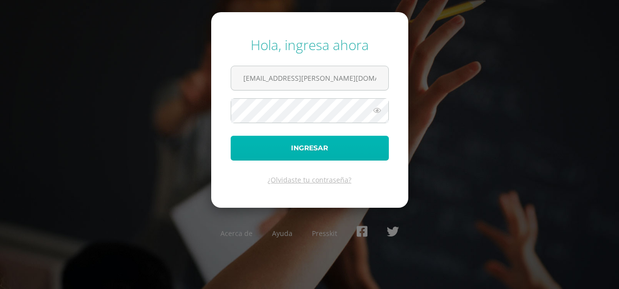
click at [336, 145] on button "Ingresar" at bounding box center [310, 148] width 158 height 25
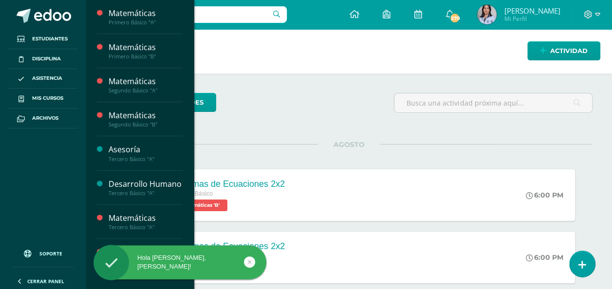
click at [131, 40] on span "Actividades" at bounding box center [137, 39] width 37 height 9
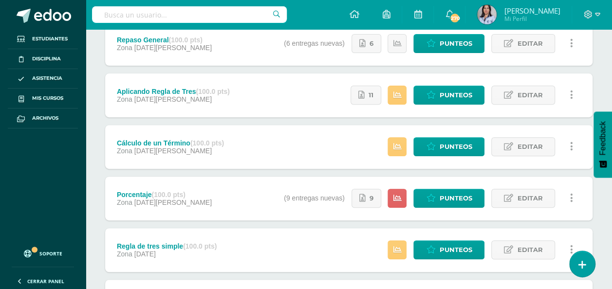
scroll to position [146, 0]
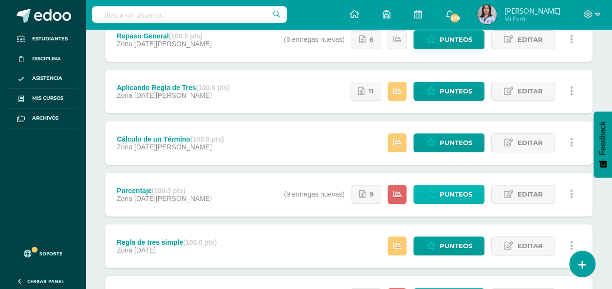
click at [457, 196] on span "Punteos" at bounding box center [455, 194] width 33 height 18
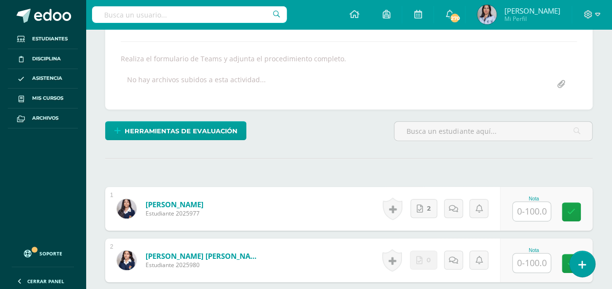
scroll to position [161, 0]
click at [537, 204] on input "text" at bounding box center [531, 210] width 38 height 19
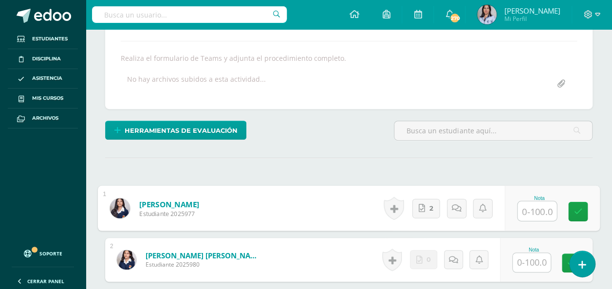
scroll to position [162, 0]
type input "70"
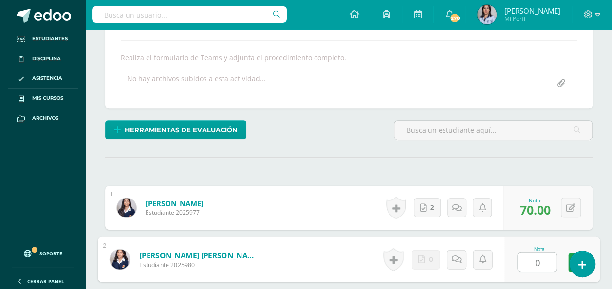
type input "0"
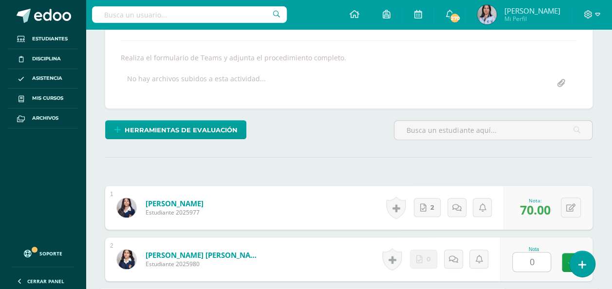
scroll to position [328, 0]
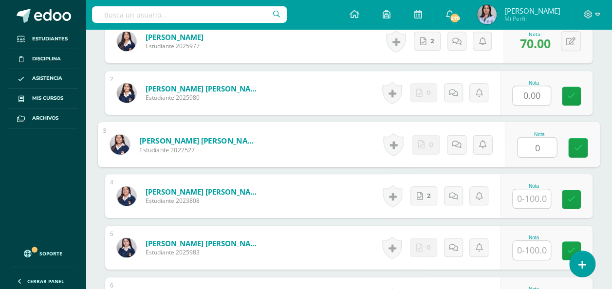
type input "0"
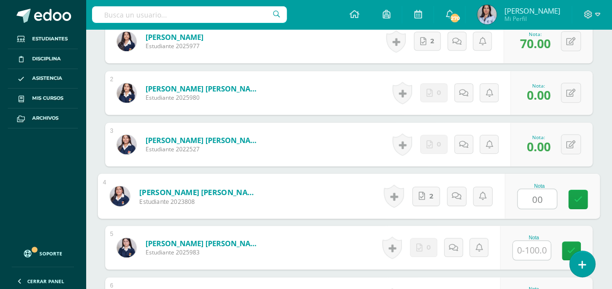
type input "00"
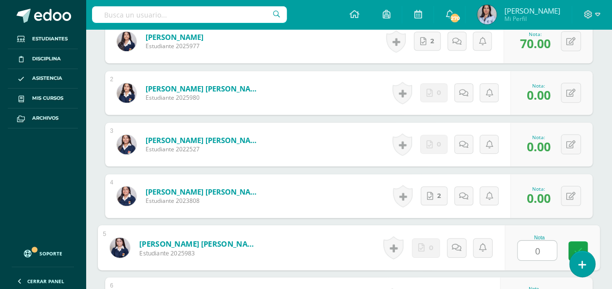
type input "0"
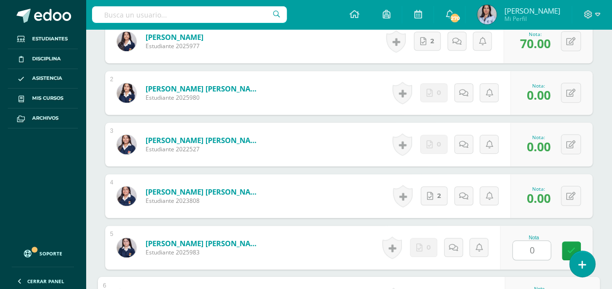
scroll to position [483, 0]
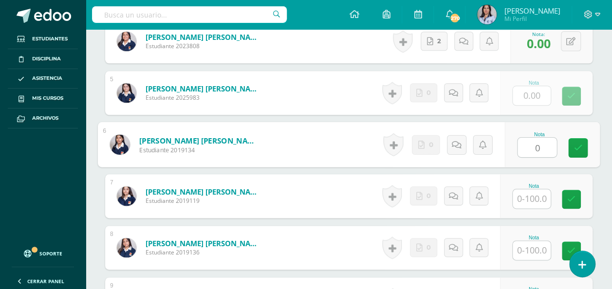
type input "0"
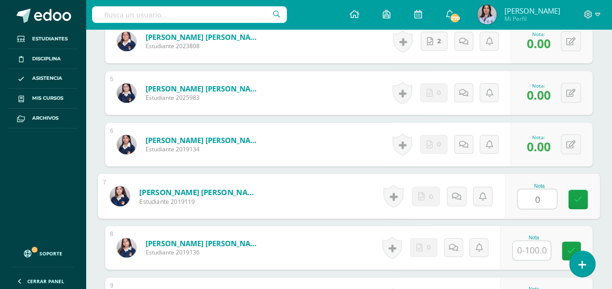
type input "0"
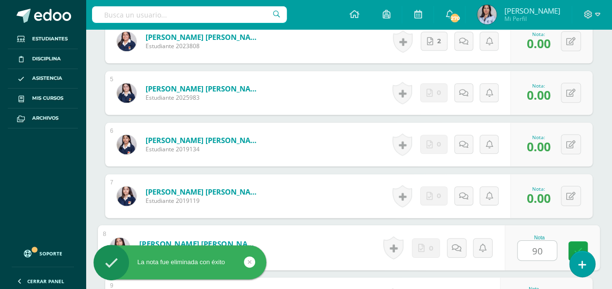
type input "9"
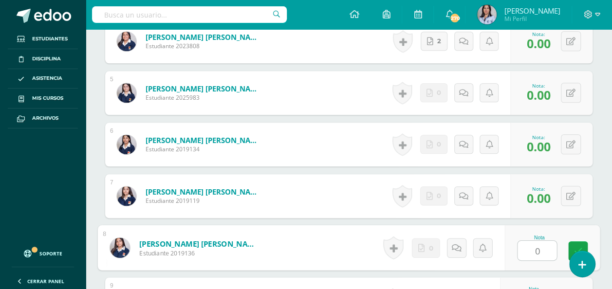
type input "0"
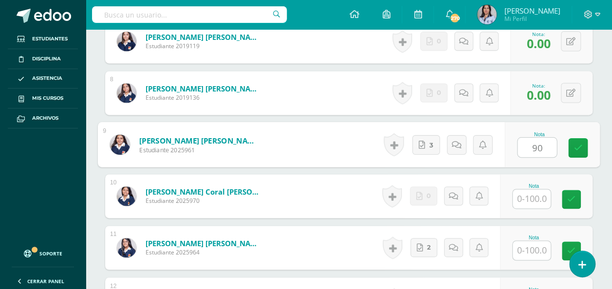
type input "90"
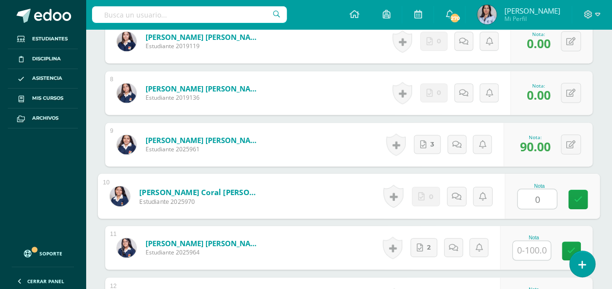
type input "0"
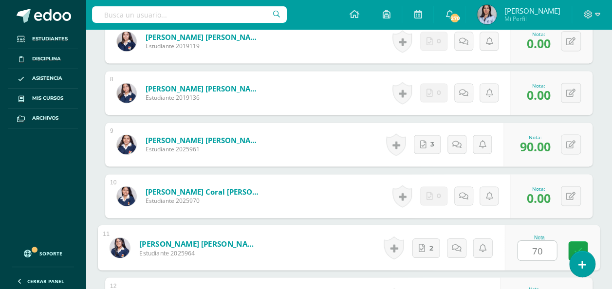
type input "70"
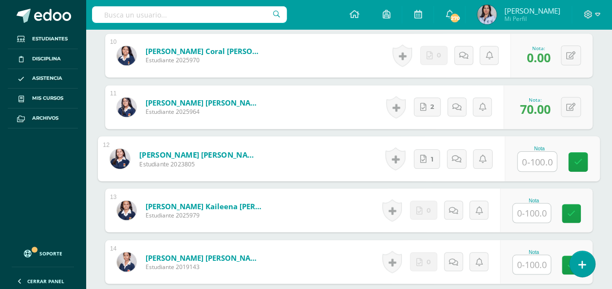
scroll to position [780, 0]
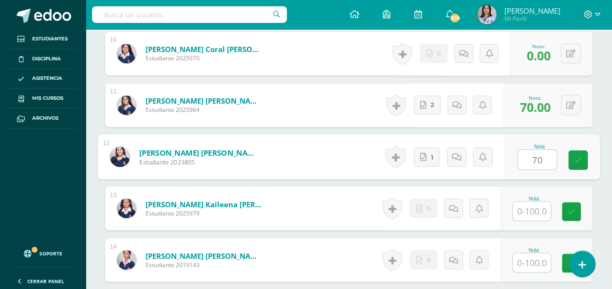
type input "70"
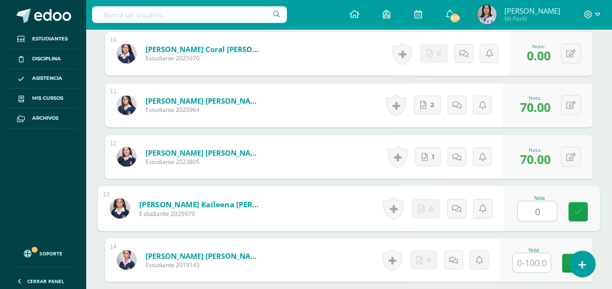
type input "0"
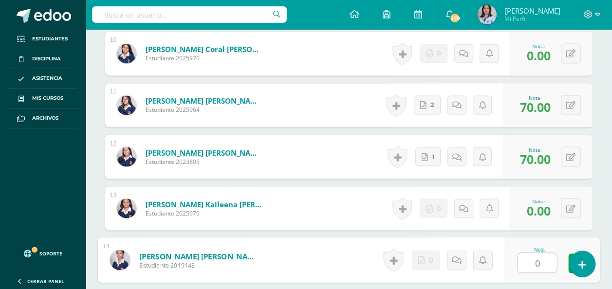
type input "0"
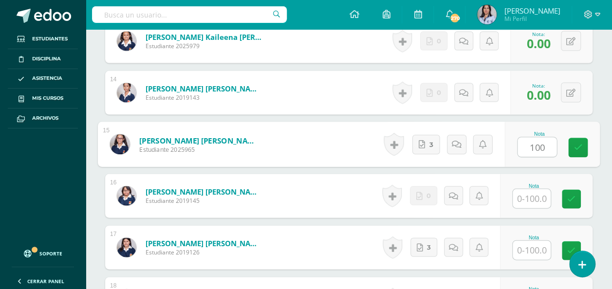
type input "100"
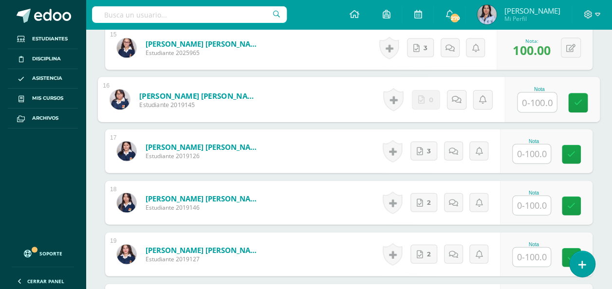
scroll to position [1046, 0]
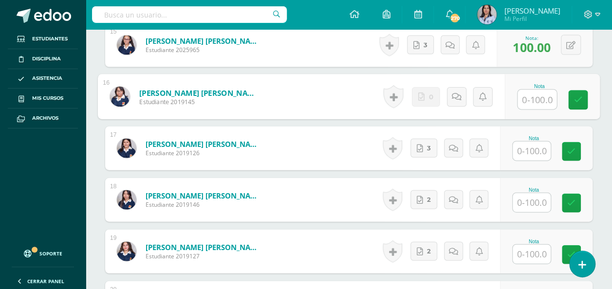
click at [534, 146] on input "text" at bounding box center [531, 151] width 38 height 19
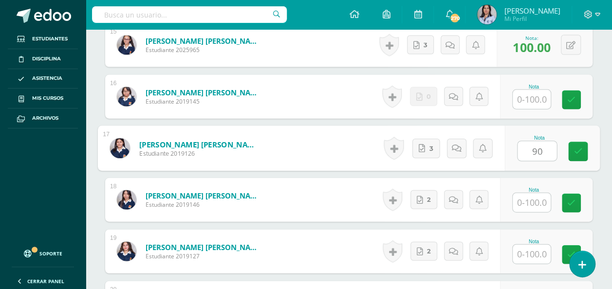
type input "90"
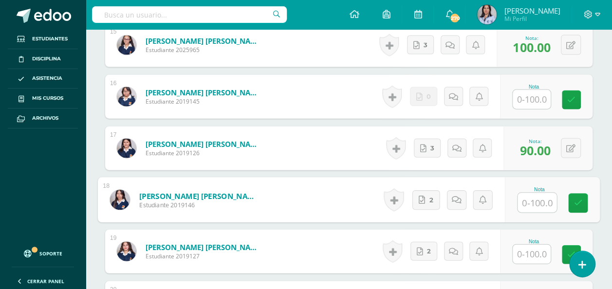
type input "0"
type input "85"
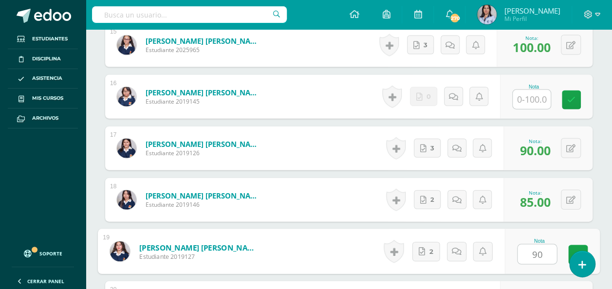
type input "90"
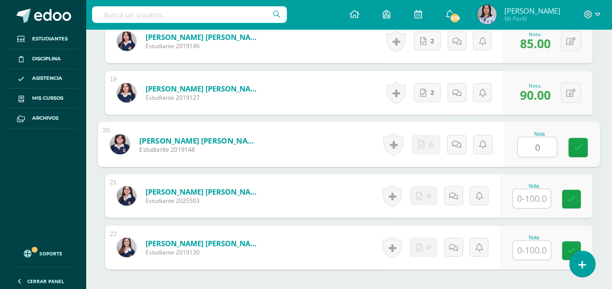
type input "0"
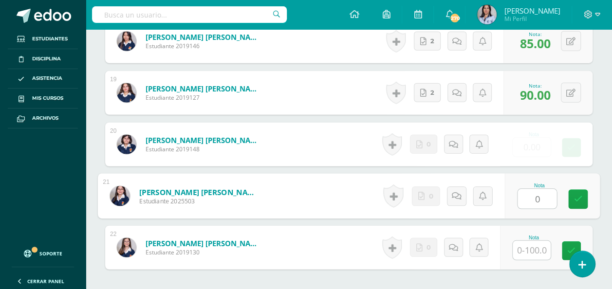
type input "0"
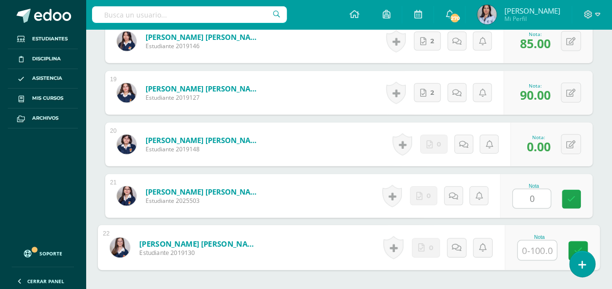
type input "0"
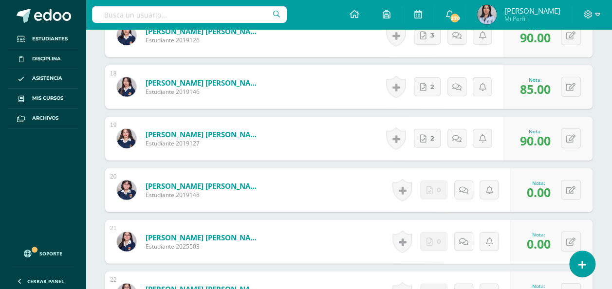
scroll to position [1158, 0]
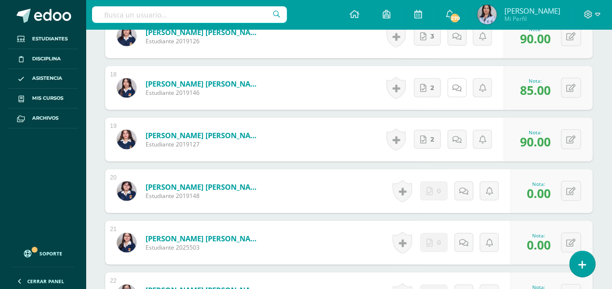
click at [454, 86] on icon at bounding box center [456, 88] width 9 height 8
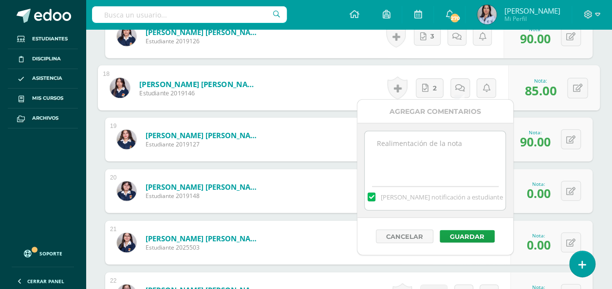
click at [400, 136] on textarea at bounding box center [434, 155] width 141 height 49
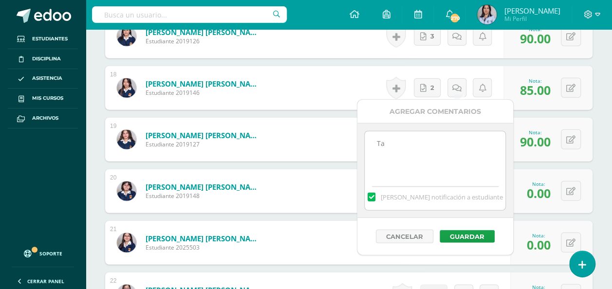
type textarea "T"
type textarea "Formulario sin entregar."
click at [460, 239] on button "Guardar" at bounding box center [466, 236] width 55 height 13
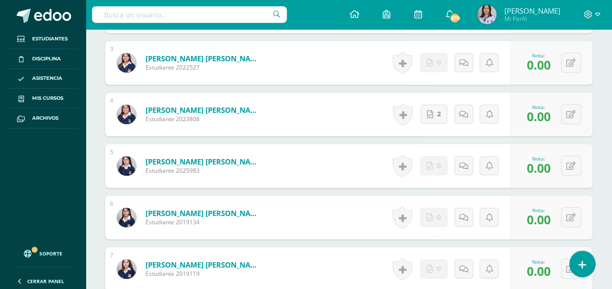
scroll to position [410, 0]
click at [435, 109] on link "2" at bounding box center [433, 114] width 27 height 19
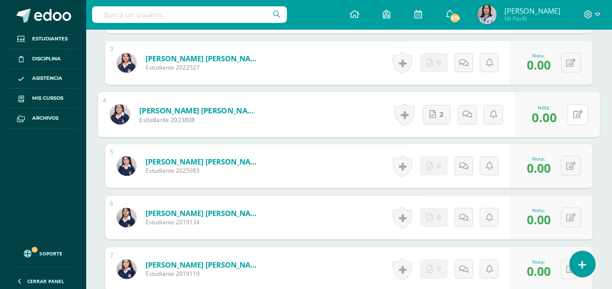
click at [580, 111] on icon at bounding box center [578, 114] width 10 height 8
type input "85"
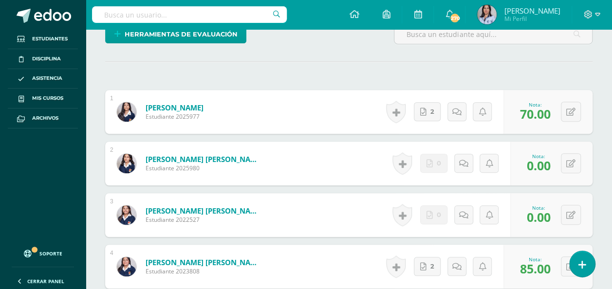
scroll to position [258, 0]
click at [464, 160] on icon at bounding box center [463, 163] width 9 height 8
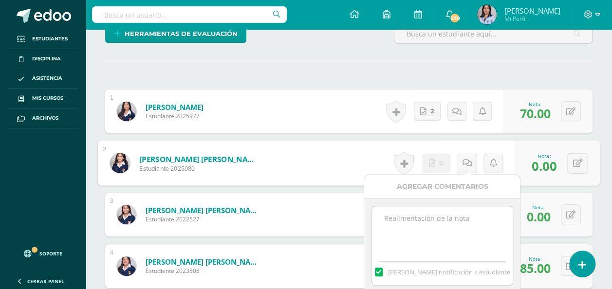
click at [429, 221] on textarea at bounding box center [442, 230] width 141 height 49
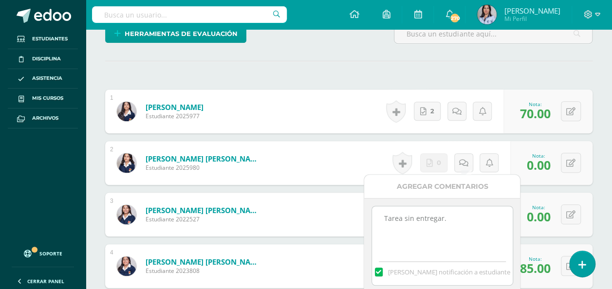
drag, startPoint x: 445, startPoint y: 218, endPoint x: 369, endPoint y: 215, distance: 76.5
click at [369, 215] on div "Tarea sin entregar. Mandar notificación a estudiante" at bounding box center [442, 245] width 156 height 95
type textarea "Tarea sin entregar."
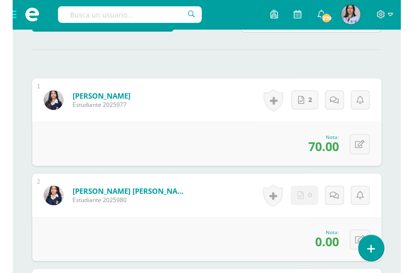
scroll to position [285, 0]
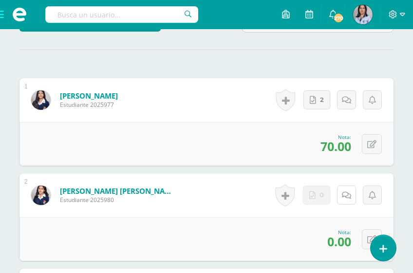
click at [345, 195] on icon at bounding box center [346, 196] width 9 height 8
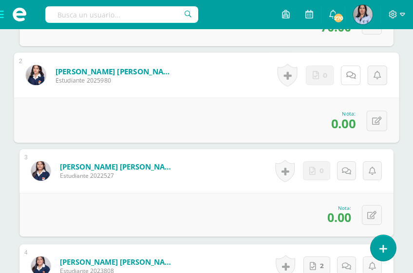
scroll to position [405, 0]
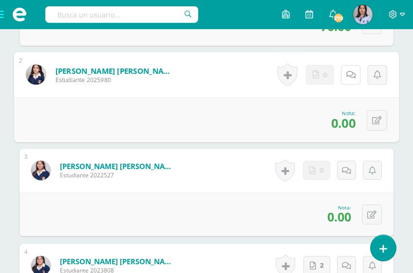
click at [348, 77] on link at bounding box center [350, 74] width 19 height 19
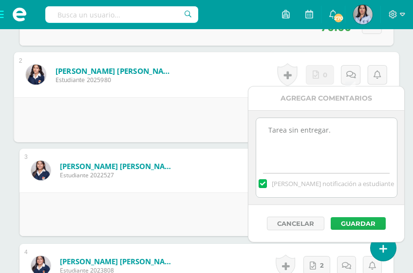
click at [346, 220] on button "Guardar" at bounding box center [357, 223] width 55 height 13
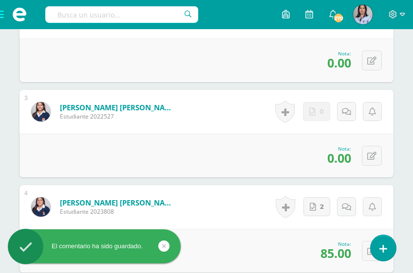
scroll to position [465, 0]
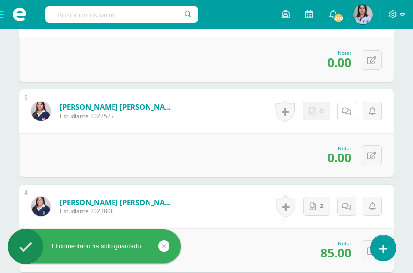
click at [348, 112] on icon at bounding box center [346, 112] width 9 height 8
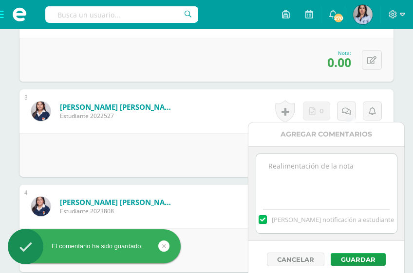
click at [334, 195] on textarea at bounding box center [326, 178] width 141 height 49
paste textarea "Tarea sin entregar."
type textarea "Tarea sin entregar."
click at [360, 258] on button "Guardar" at bounding box center [357, 259] width 55 height 13
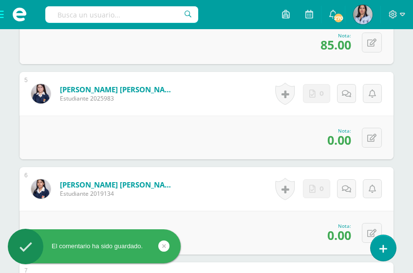
scroll to position [673, 0]
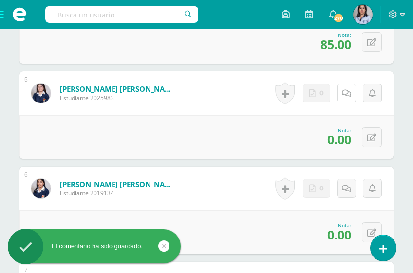
click at [346, 90] on icon at bounding box center [346, 94] width 9 height 8
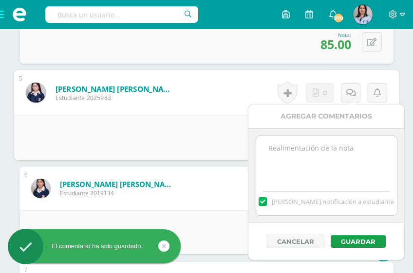
click at [336, 164] on textarea at bounding box center [326, 160] width 141 height 49
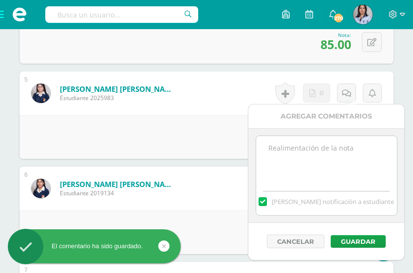
paste textarea "Tarea sin entregar."
type textarea "Tarea sin entregar."
click at [347, 244] on button "Guardar" at bounding box center [357, 241] width 55 height 13
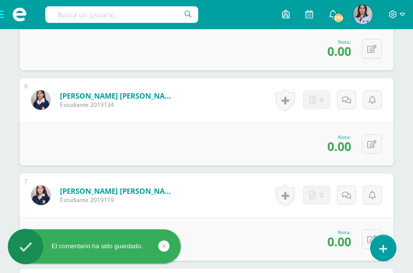
scroll to position [766, 0]
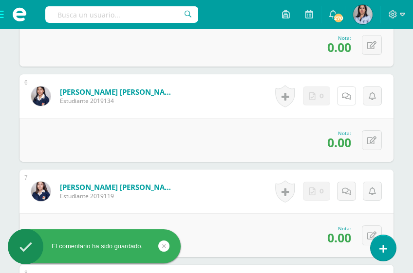
click at [345, 92] on icon at bounding box center [346, 96] width 9 height 8
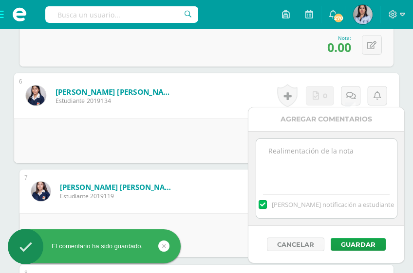
click at [331, 170] on textarea at bounding box center [326, 163] width 141 height 49
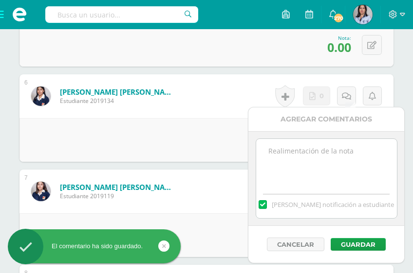
paste textarea "Tarea sin entregar."
type textarea "Tarea sin entregar."
click at [353, 241] on button "Guardar" at bounding box center [357, 244] width 55 height 13
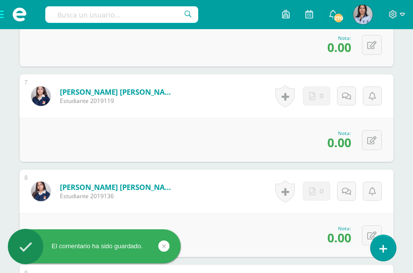
scroll to position [862, 0]
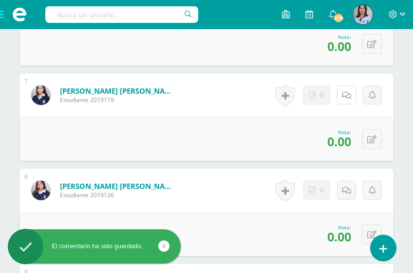
click at [347, 94] on icon at bounding box center [346, 95] width 9 height 8
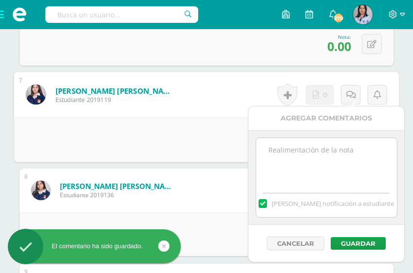
click at [320, 169] on textarea at bounding box center [326, 162] width 141 height 49
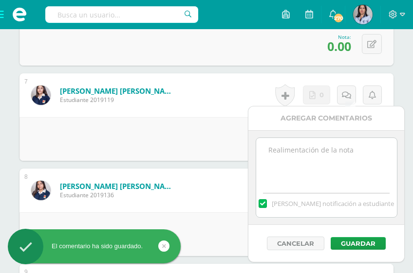
paste textarea "Tarea sin entregar."
type textarea "Tarea sin entregar."
click at [348, 239] on button "Guardar" at bounding box center [357, 243] width 55 height 13
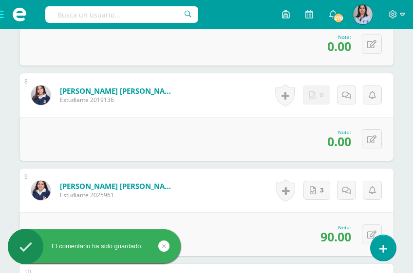
scroll to position [960, 0]
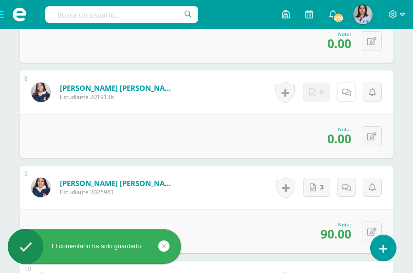
click at [341, 94] on link at bounding box center [346, 92] width 19 height 19
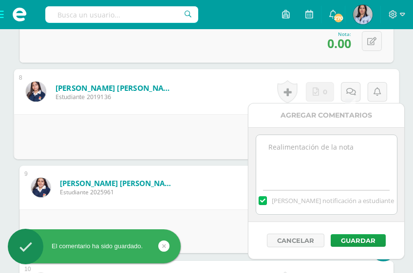
click at [335, 175] on textarea at bounding box center [326, 159] width 141 height 49
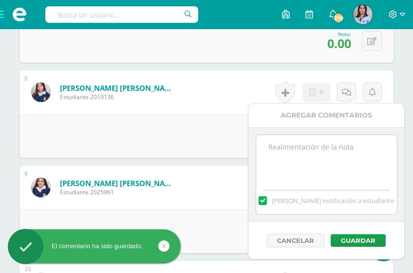
paste textarea "Tarea sin entregar."
type textarea "Tarea sin entregar."
click at [350, 237] on button "Guardar" at bounding box center [357, 240] width 55 height 13
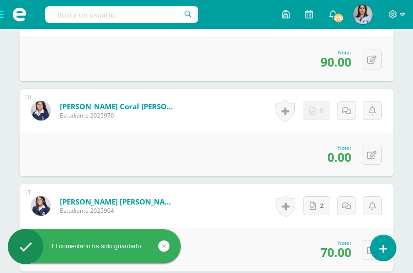
scroll to position [1134, 0]
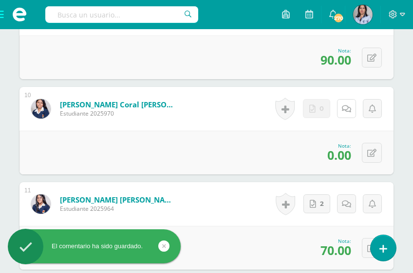
click at [345, 112] on link at bounding box center [346, 108] width 19 height 19
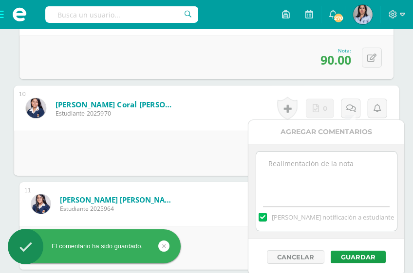
click at [321, 182] on textarea at bounding box center [326, 176] width 141 height 49
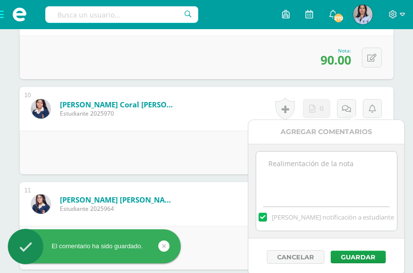
paste textarea "Tarea sin entregar."
type textarea "Tarea sin entregar."
click at [345, 255] on button "Guardar" at bounding box center [357, 257] width 55 height 13
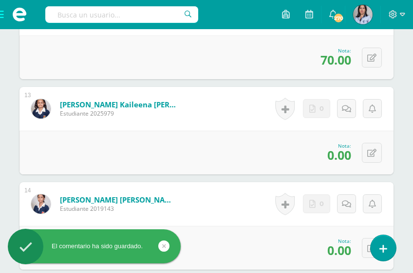
scroll to position [1421, 0]
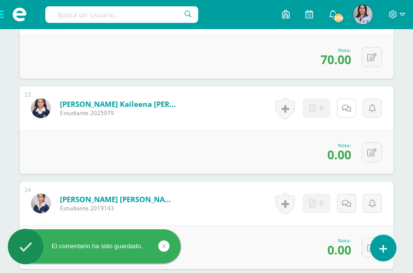
click at [349, 108] on icon at bounding box center [346, 109] width 9 height 8
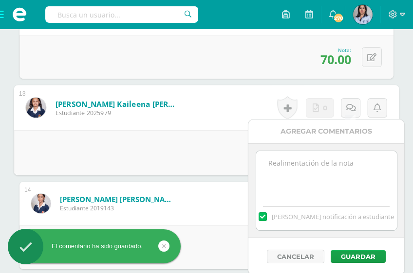
click at [331, 186] on textarea at bounding box center [326, 175] width 141 height 49
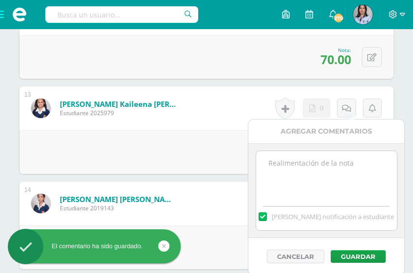
paste textarea "Tarea sin entregar."
type textarea "Tarea sin entregar."
click at [338, 256] on button "Guardar" at bounding box center [357, 257] width 55 height 13
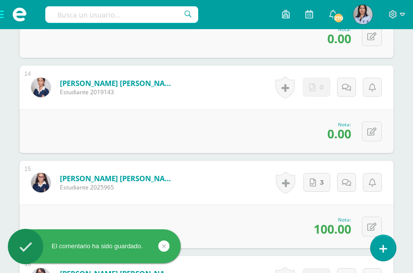
scroll to position [1539, 0]
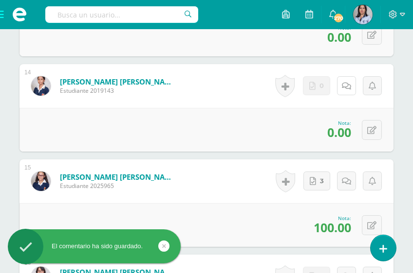
click at [349, 85] on icon at bounding box center [346, 86] width 9 height 8
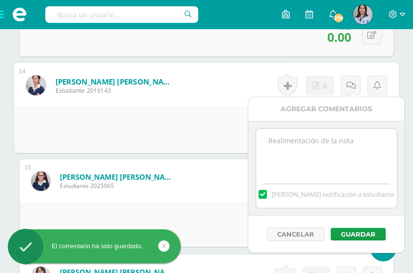
click at [330, 176] on textarea at bounding box center [326, 153] width 141 height 49
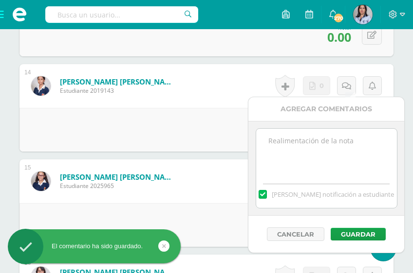
paste textarea "Tarea sin entregar."
type textarea "Tarea sin entregar."
click at [346, 235] on button "Guardar" at bounding box center [357, 234] width 55 height 13
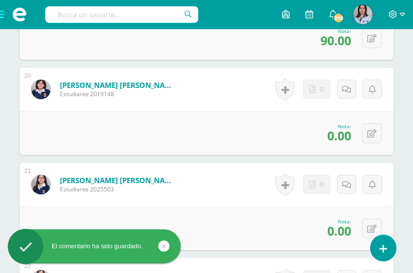
scroll to position [2108, 0]
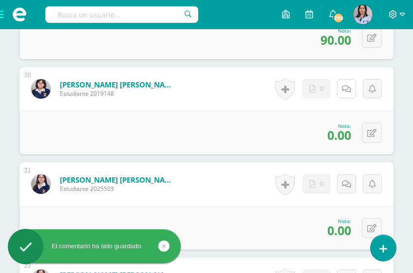
click at [346, 93] on link at bounding box center [346, 88] width 19 height 19
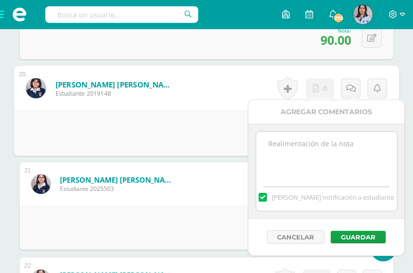
click at [335, 176] on textarea at bounding box center [326, 156] width 141 height 49
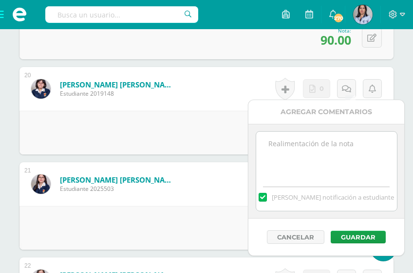
paste textarea "Tarea sin entregar."
type textarea "Tarea sin entregar."
click at [346, 240] on button "Guardar" at bounding box center [357, 237] width 55 height 13
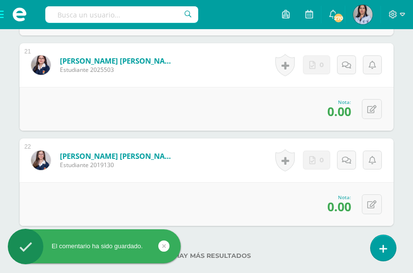
scroll to position [2228, 0]
click at [347, 67] on link at bounding box center [346, 64] width 19 height 19
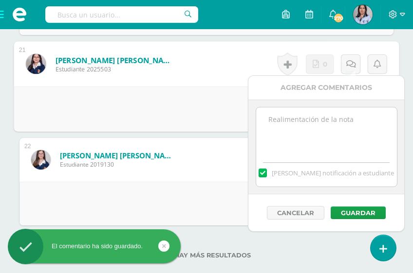
click at [342, 138] on textarea at bounding box center [326, 132] width 141 height 49
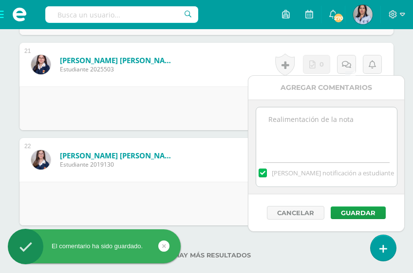
paste textarea "Tarea sin entregar."
type textarea "Tarea sin entregar."
click at [346, 211] on button "Guardar" at bounding box center [357, 213] width 55 height 13
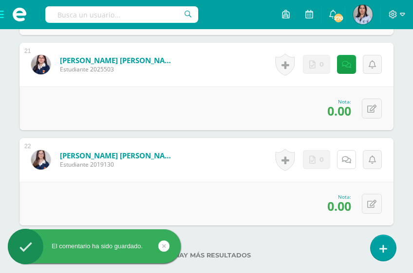
click at [344, 158] on icon at bounding box center [346, 160] width 9 height 8
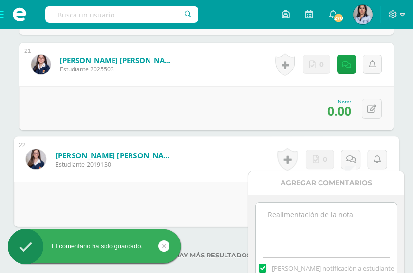
click at [312, 214] on textarea at bounding box center [325, 227] width 141 height 49
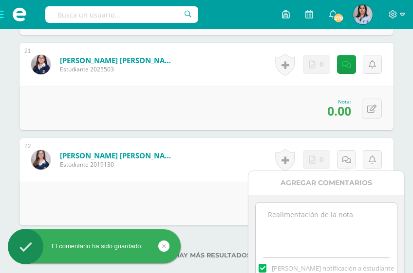
paste textarea "Tarea sin entregar."
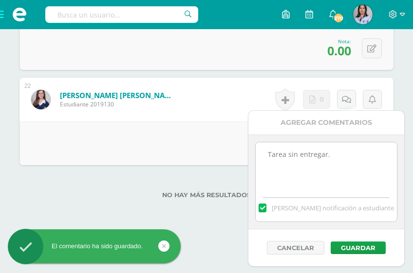
scroll to position [2288, 0]
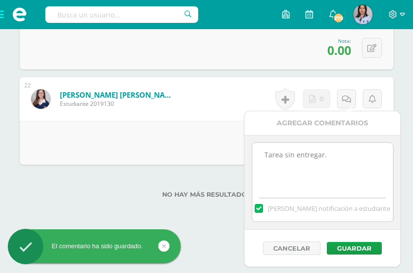
type textarea "Tarea sin entregar."
click at [342, 247] on button "Guardar" at bounding box center [353, 248] width 55 height 13
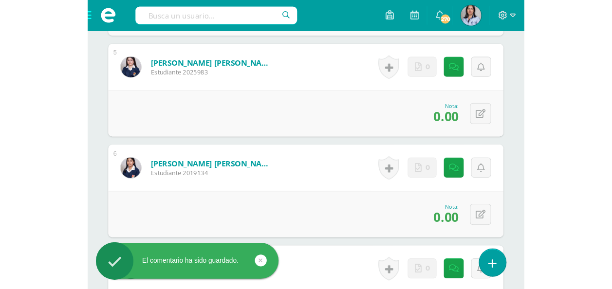
scroll to position [696, 0]
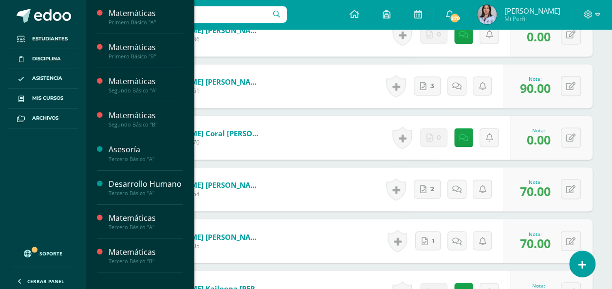
click at [131, 72] on span "Actividades" at bounding box center [137, 73] width 37 height 9
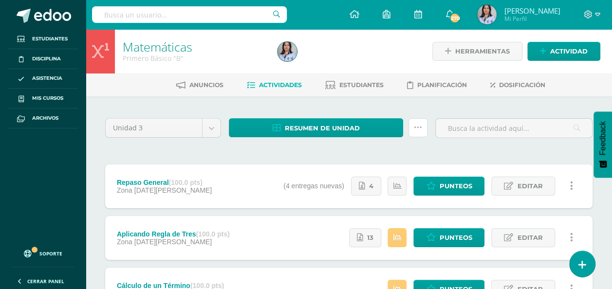
click at [413, 134] on link at bounding box center [417, 127] width 19 height 19
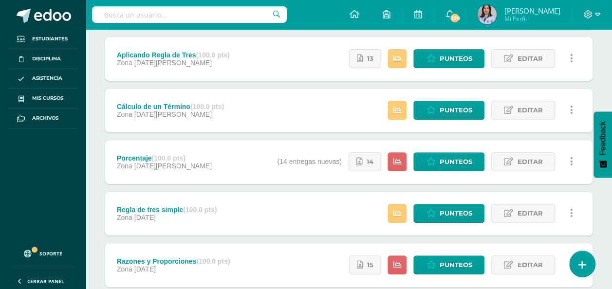
scroll to position [182, 0]
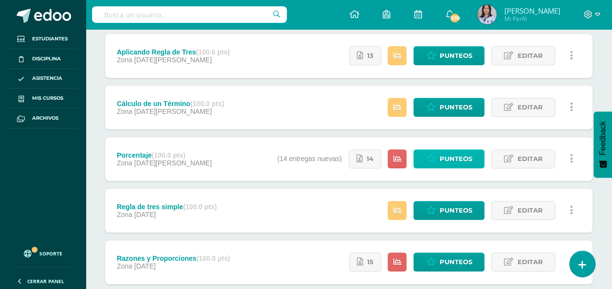
click at [427, 157] on icon at bounding box center [430, 159] width 9 height 8
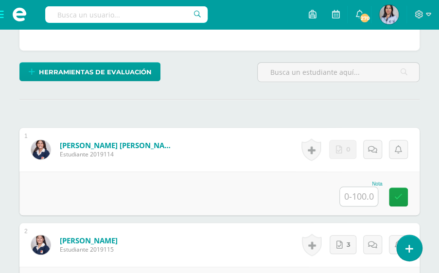
scroll to position [236, 0]
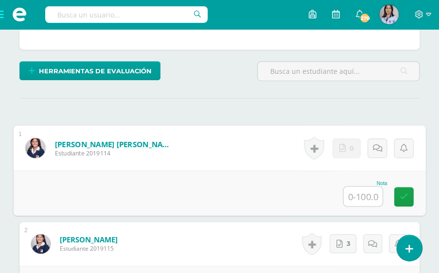
click at [358, 191] on input "text" at bounding box center [363, 196] width 39 height 19
type input "0"
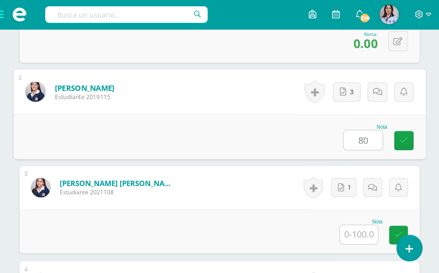
type input "80"
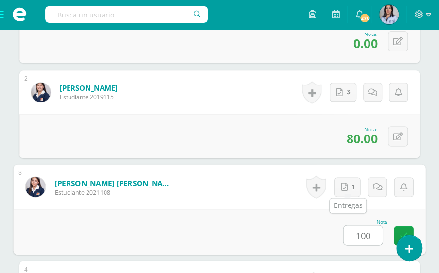
type input "100"
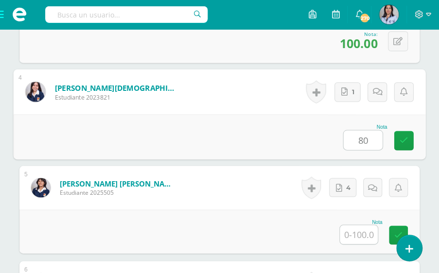
type input "80"
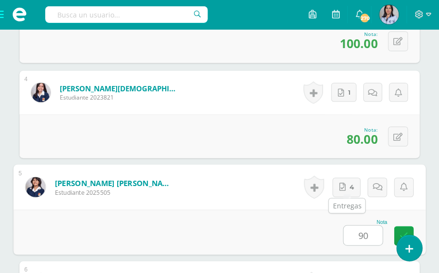
type input "90"
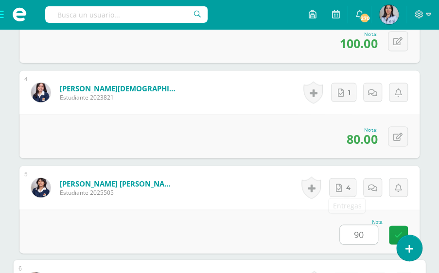
scroll to position [770, 0]
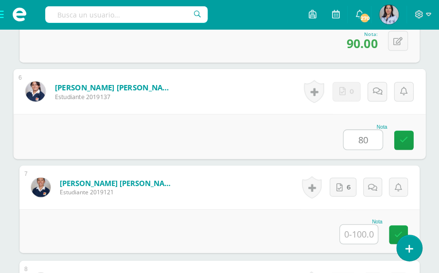
type input "80"
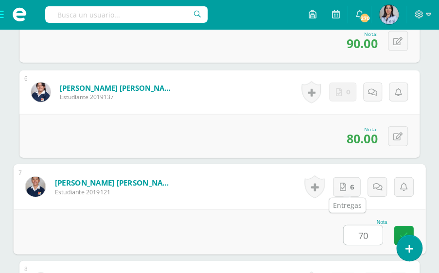
type input "70"
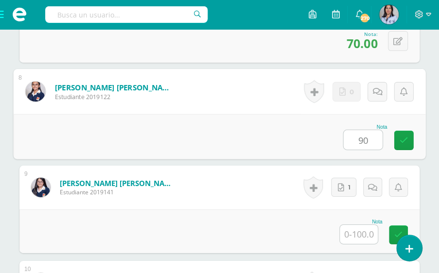
type input "90"
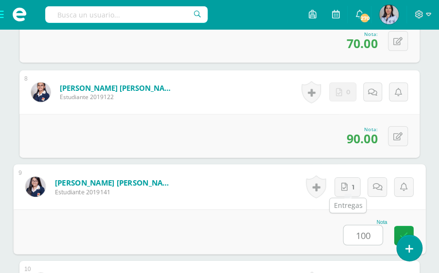
type input "100"
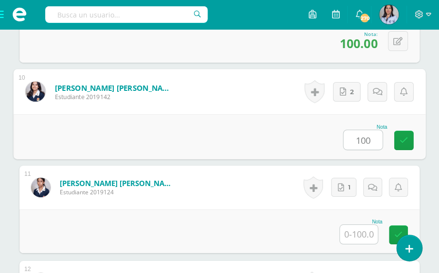
type input "100"
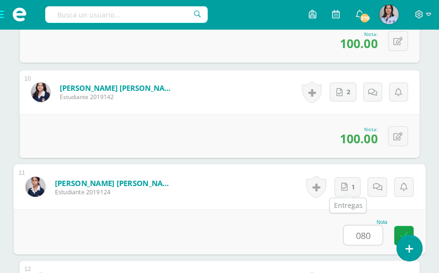
type input "080"
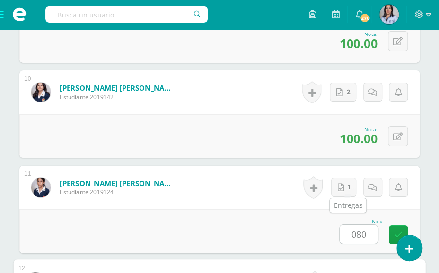
scroll to position [1342, 0]
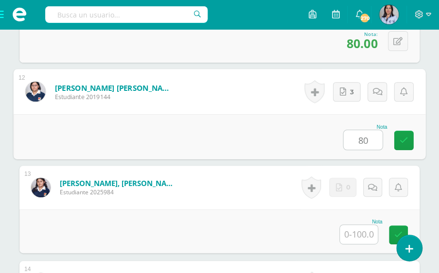
type input "80"
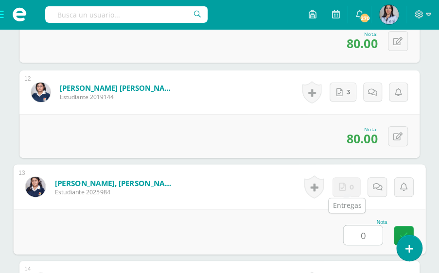
type input "0"
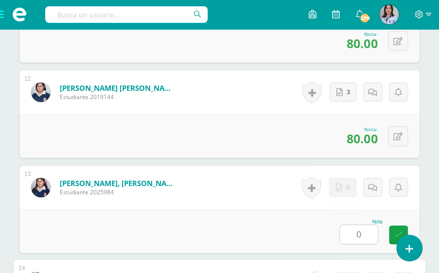
scroll to position [1532, 0]
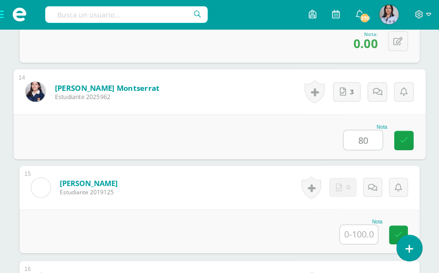
type input "80"
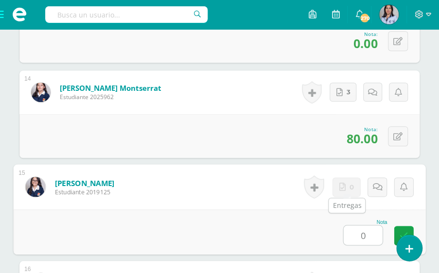
type input "0"
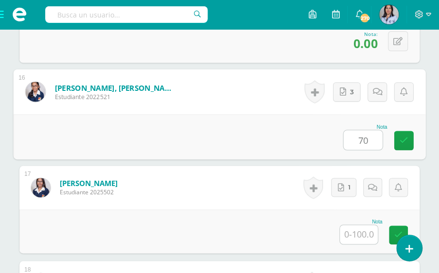
type input "70"
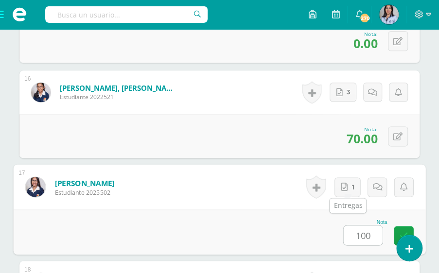
type input "100"
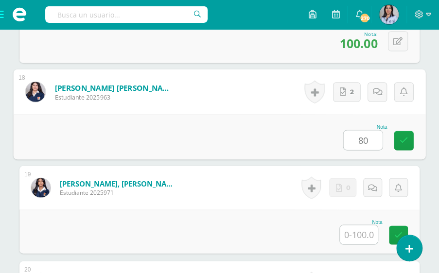
type input "80"
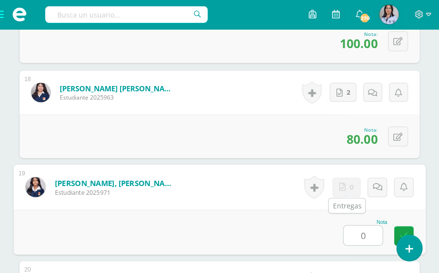
type input "0"
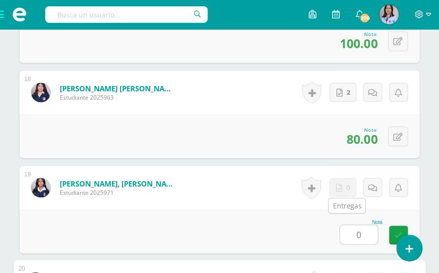
scroll to position [2105, 0]
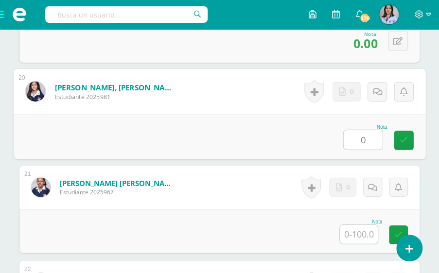
type input "0"
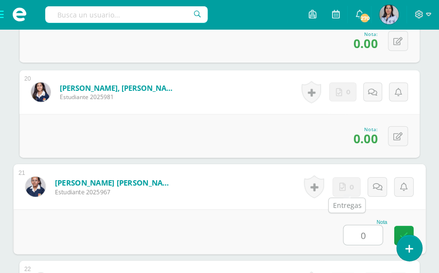
type input "0"
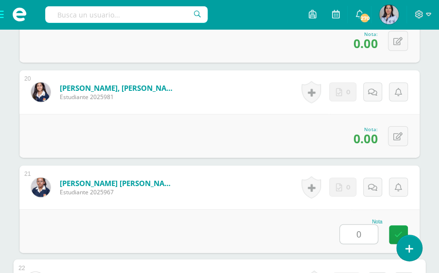
scroll to position [2295, 0]
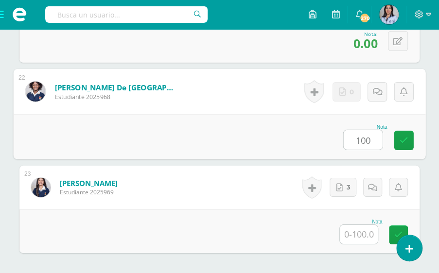
type input "100"
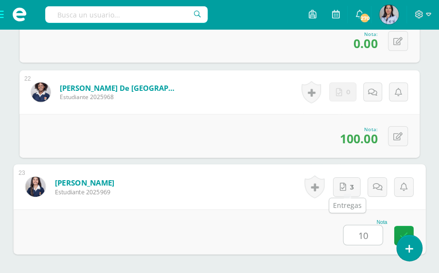
type input "100"
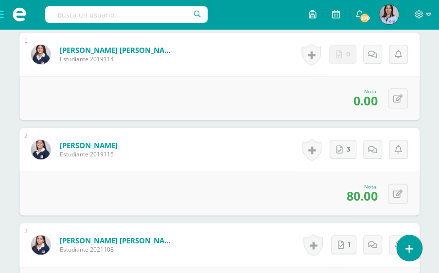
scroll to position [333, 0]
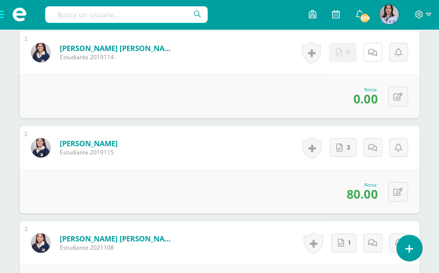
click at [369, 58] on link at bounding box center [372, 52] width 19 height 19
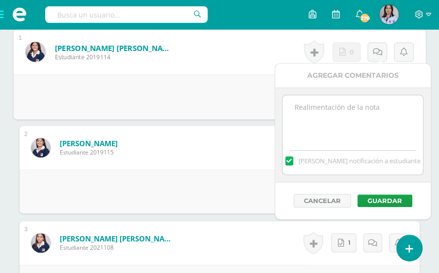
click at [342, 110] on textarea at bounding box center [353, 119] width 141 height 49
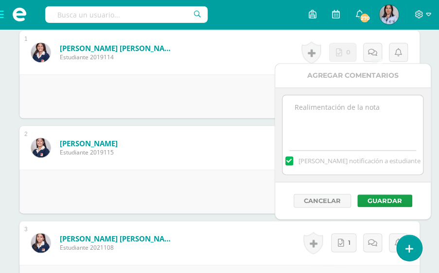
paste textarea "Tarea sin entregar."
type textarea "Tarea sin entregar."
click at [384, 197] on button "Guardar" at bounding box center [385, 201] width 55 height 13
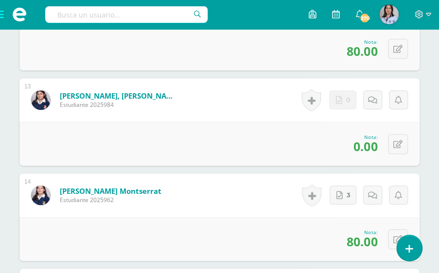
scroll to position [1430, 0]
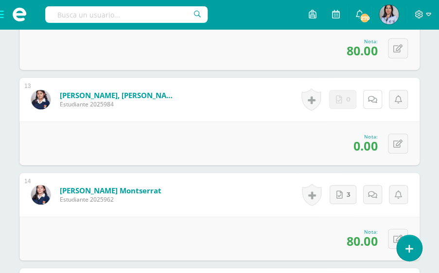
click at [367, 98] on link at bounding box center [372, 99] width 19 height 19
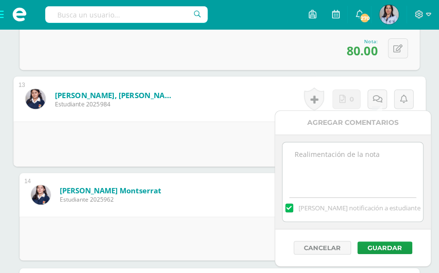
click at [341, 169] on textarea at bounding box center [353, 167] width 141 height 49
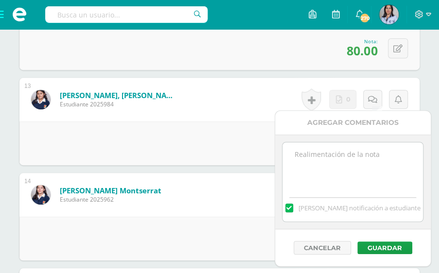
paste textarea "Tarea sin entregar."
type textarea "Tarea sin entregar."
click at [376, 246] on button "Guardar" at bounding box center [385, 248] width 55 height 13
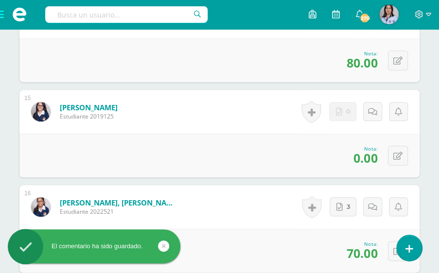
scroll to position [1609, 0]
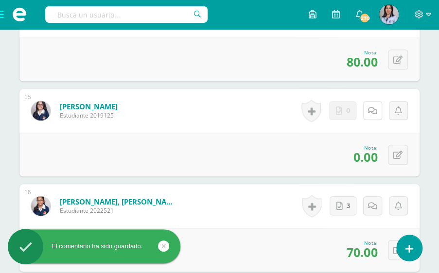
click at [372, 111] on icon at bounding box center [372, 111] width 9 height 8
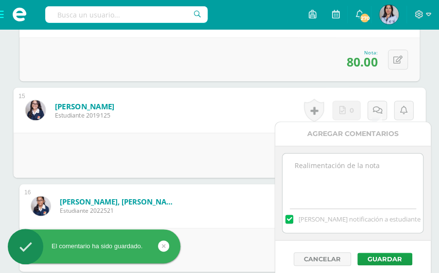
click at [342, 178] on textarea at bounding box center [353, 178] width 141 height 49
paste textarea "Tarea sin entregar."
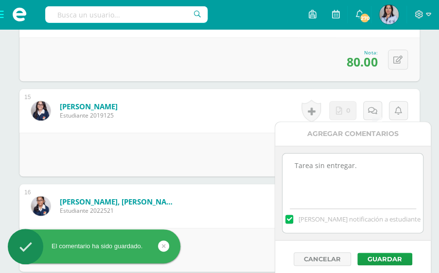
type textarea "Tarea sin entregar."
click at [370, 260] on button "Guardar" at bounding box center [385, 259] width 55 height 13
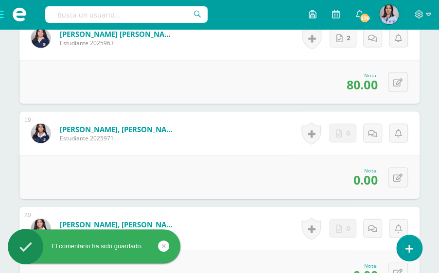
scroll to position [1968, 0]
click at [369, 131] on icon at bounding box center [372, 133] width 9 height 8
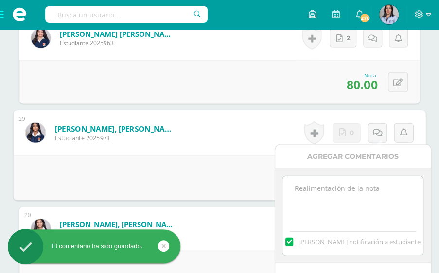
click at [338, 198] on textarea at bounding box center [353, 200] width 141 height 49
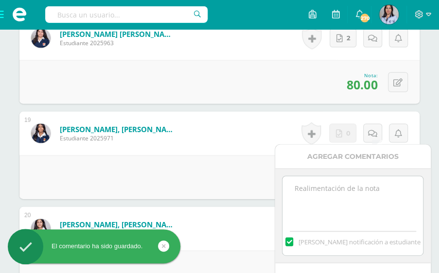
paste textarea "Tarea sin entregar."
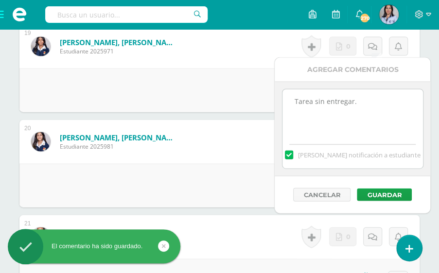
scroll to position [2056, 0]
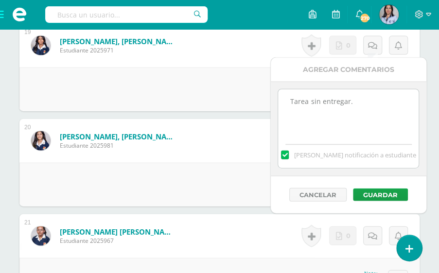
type textarea "Tarea sin entregar."
click at [383, 194] on button "Guardar" at bounding box center [380, 195] width 55 height 13
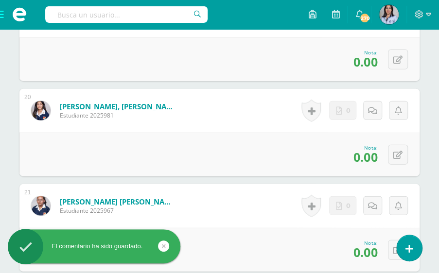
scroll to position [2088, 0]
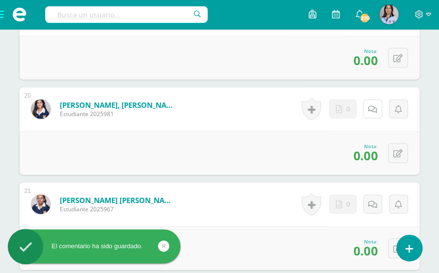
click at [376, 108] on icon at bounding box center [372, 110] width 9 height 8
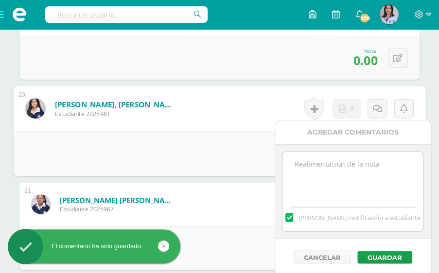
click at [347, 180] on textarea at bounding box center [353, 176] width 141 height 49
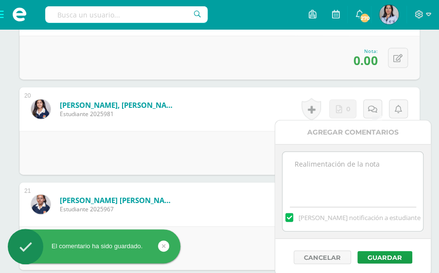
paste textarea "Tarea sin entregar."
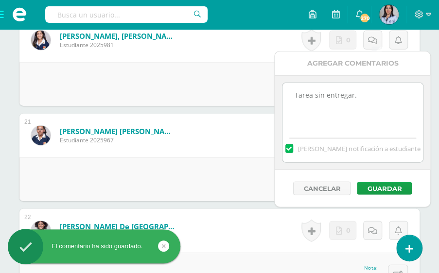
scroll to position [2157, 0]
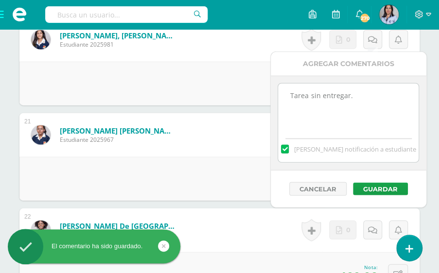
type textarea "Tarea sin entregar."
click at [380, 186] on button "Guardar" at bounding box center [380, 189] width 55 height 13
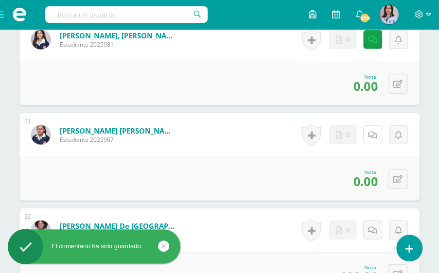
click at [377, 140] on link at bounding box center [372, 135] width 19 height 19
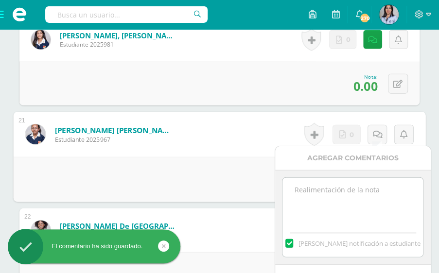
click at [348, 200] on textarea at bounding box center [353, 202] width 141 height 49
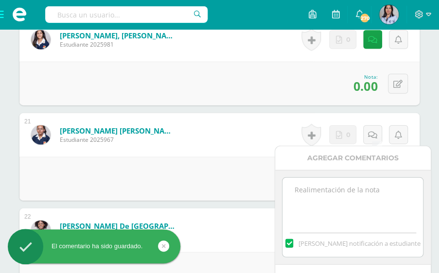
paste textarea "Tarea sin entregar."
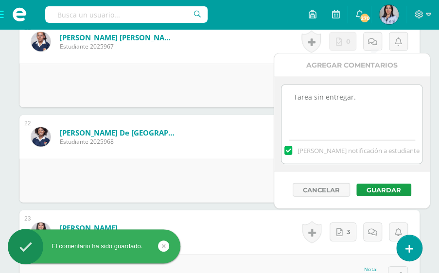
scroll to position [2252, 0]
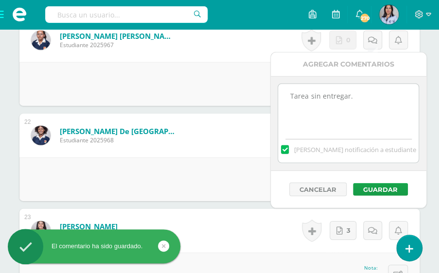
type textarea "Tarea sin entregar."
click at [384, 188] on button "Guardar" at bounding box center [380, 189] width 55 height 13
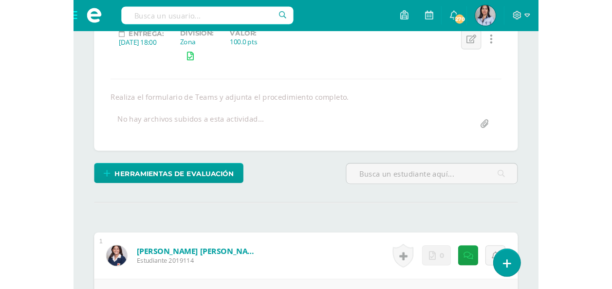
scroll to position [143, 0]
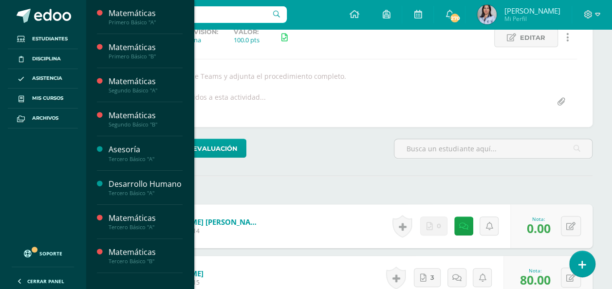
click at [133, 107] on span "Actividades" at bounding box center [137, 107] width 37 height 9
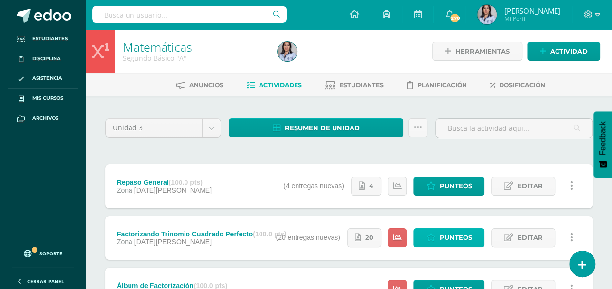
click at [434, 237] on icon at bounding box center [430, 238] width 9 height 8
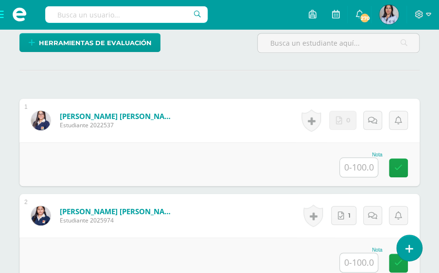
scroll to position [265, 0]
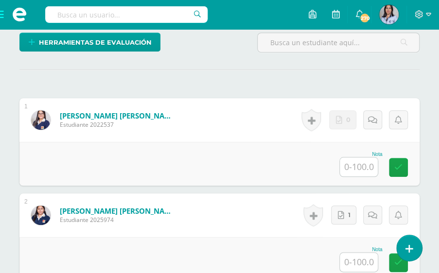
click at [360, 165] on input "text" at bounding box center [359, 167] width 38 height 19
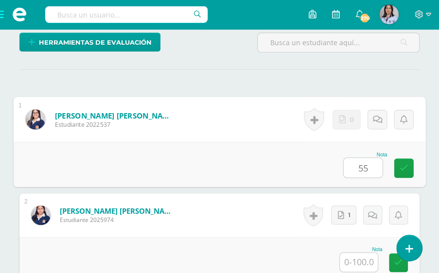
type input "55"
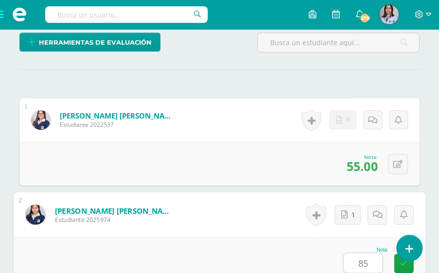
type input "85"
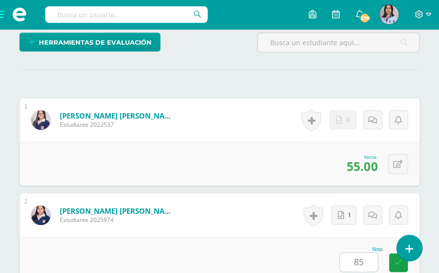
scroll to position [484, 0]
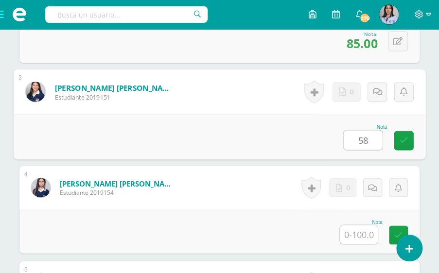
type input "58"
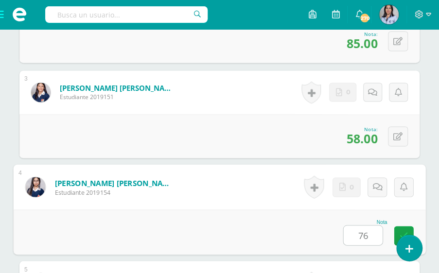
type input "76"
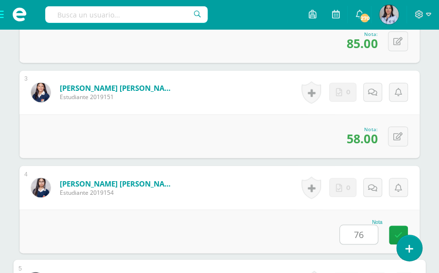
scroll to position [674, 0]
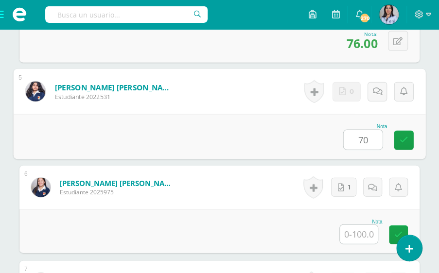
type input "70"
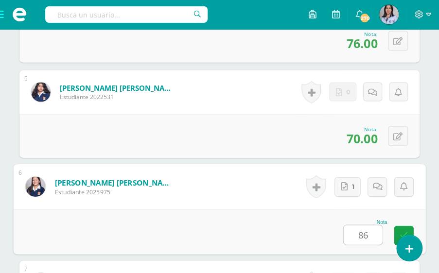
type input "86"
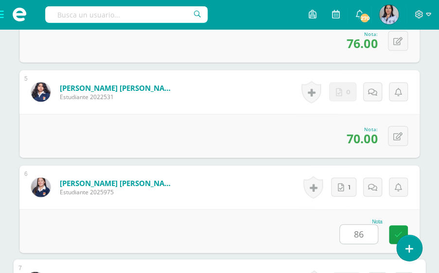
scroll to position [865, 0]
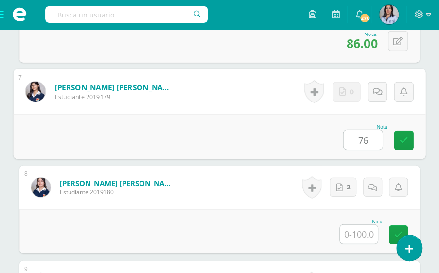
type input "76"
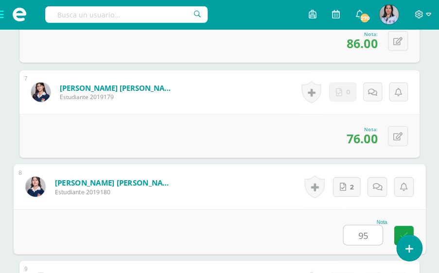
type input "95"
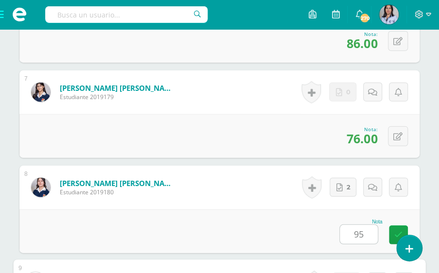
scroll to position [1056, 0]
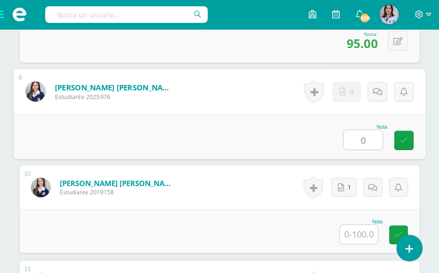
type input "0"
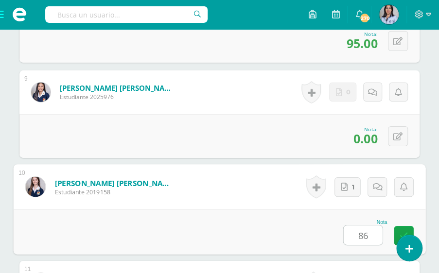
type input "86"
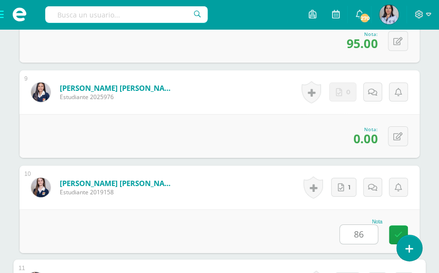
scroll to position [1246, 0]
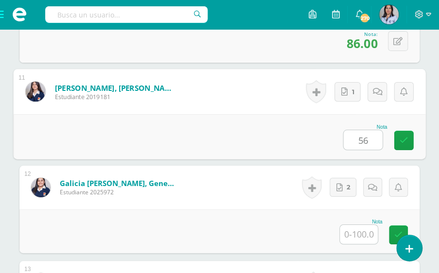
type input "56"
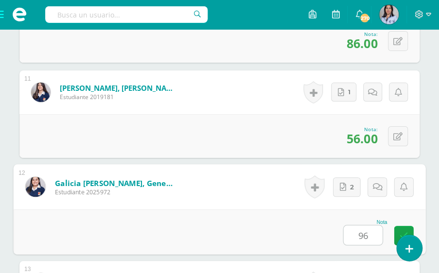
type input "96"
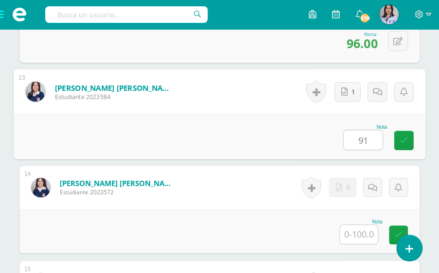
type input "91"
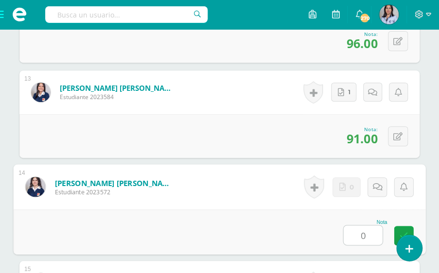
type input "0"
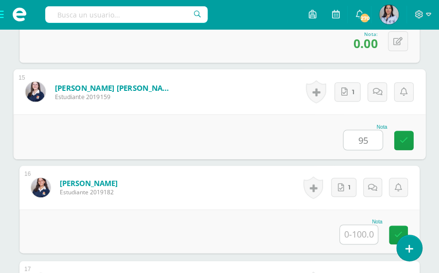
type input "95"
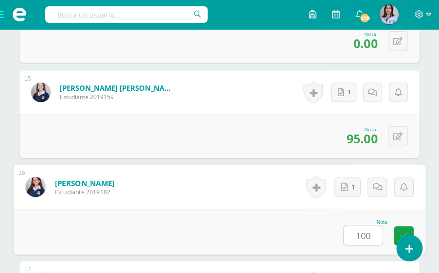
type input "100"
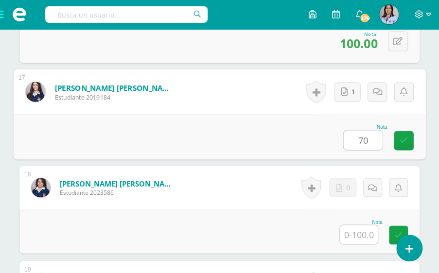
type input "70"
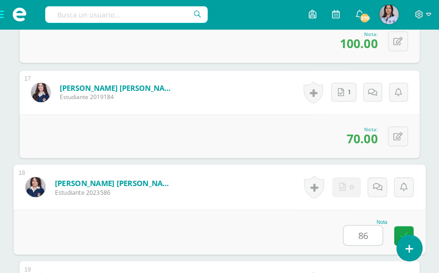
type input "86"
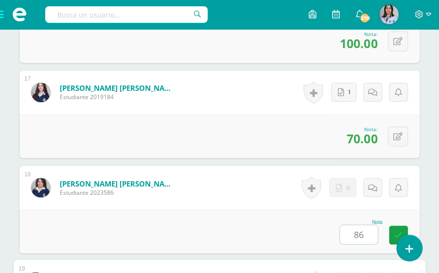
scroll to position [2009, 0]
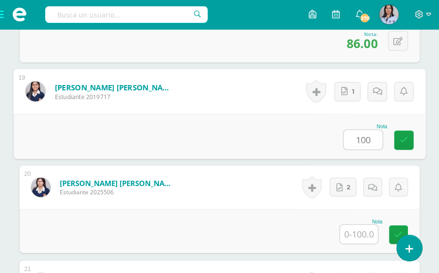
type input "100"
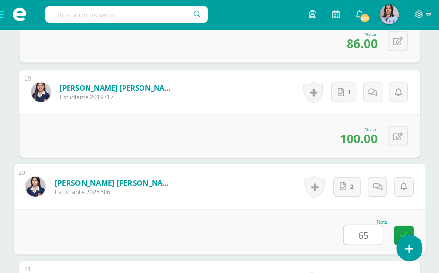
type input "65"
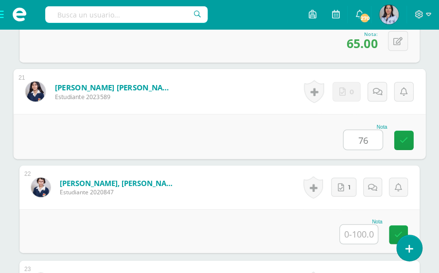
type input "76"
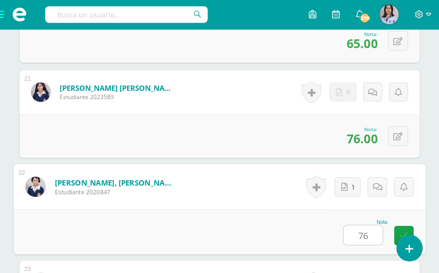
type input "76"
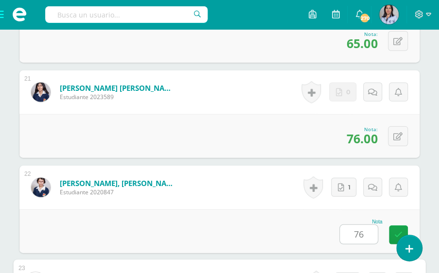
scroll to position [2391, 0]
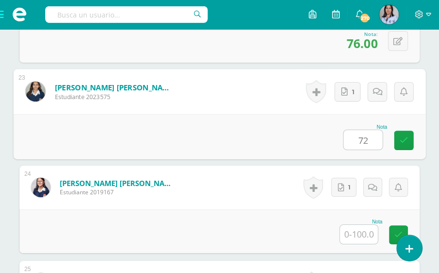
type input "72"
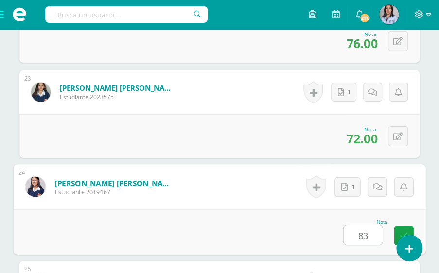
type input "83"
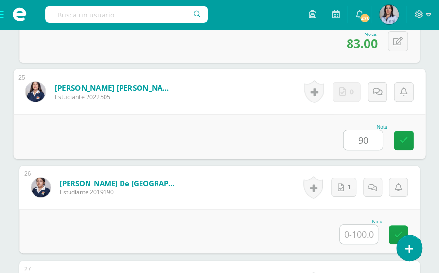
type input "90"
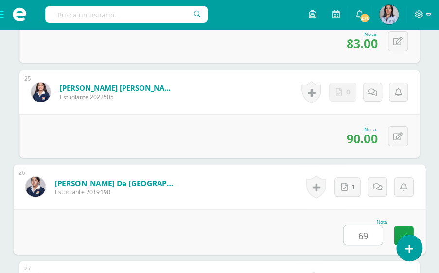
type input "69"
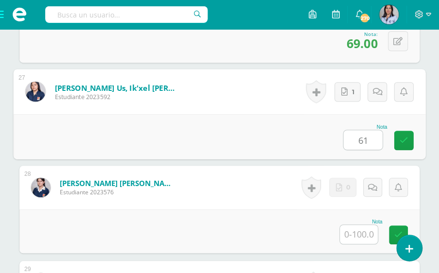
type input "61"
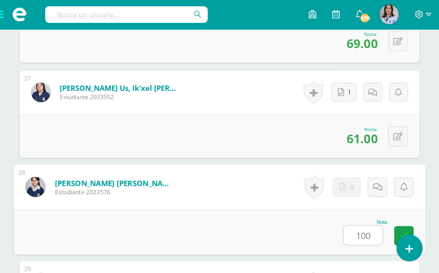
type input "100"
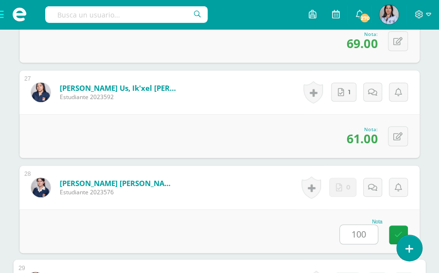
scroll to position [2963, 0]
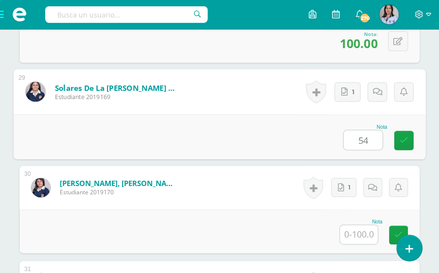
type input "54"
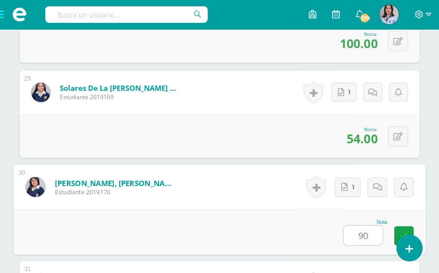
type input "90"
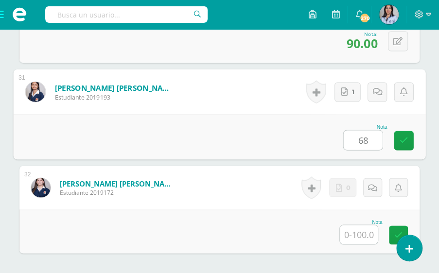
type input "68"
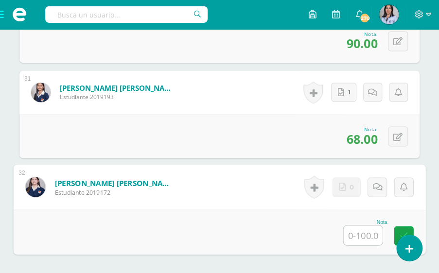
type input "0"
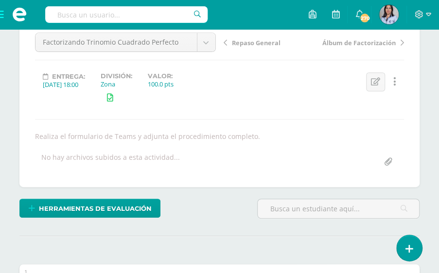
scroll to position [0, 0]
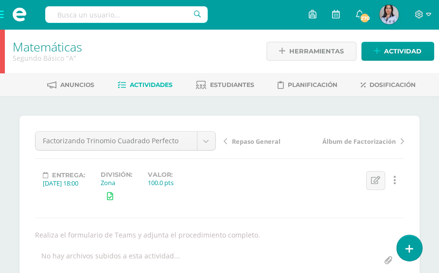
click at [149, 81] on span "Actividades" at bounding box center [151, 84] width 43 height 7
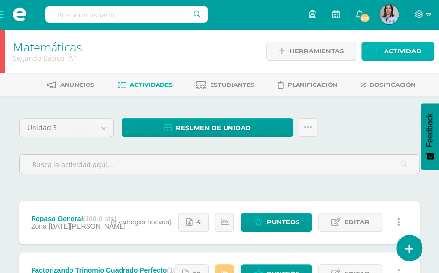
click at [395, 53] on span "Actividad" at bounding box center [402, 51] width 37 height 18
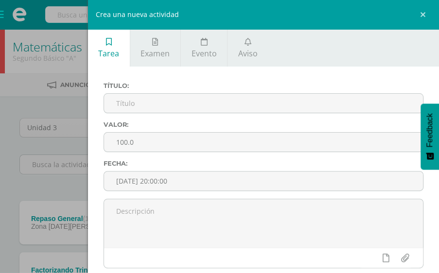
click at [266, 106] on input "text" at bounding box center [263, 103] width 319 height 19
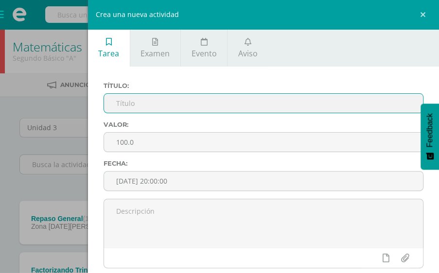
type input "A"
type input "Álbum Productos Notables"
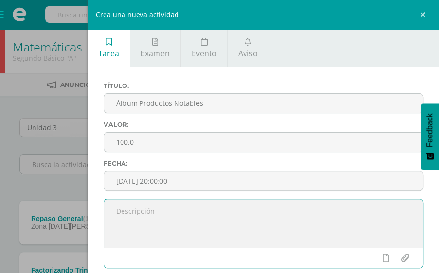
click at [168, 217] on textarea at bounding box center [263, 223] width 319 height 49
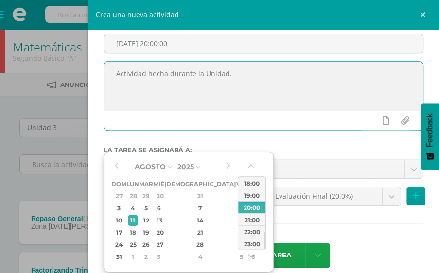
scroll to position [149, 0]
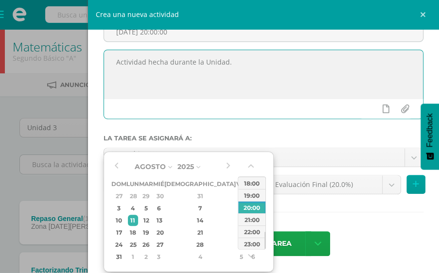
type textarea "Actividad hecha durante la Unidad."
click at [376, 208] on div "Título: Álbum Productos Notables Valor: 100.0 Fecha: [DATE] 20:00:00 Actividad …" at bounding box center [263, 95] width 351 height 357
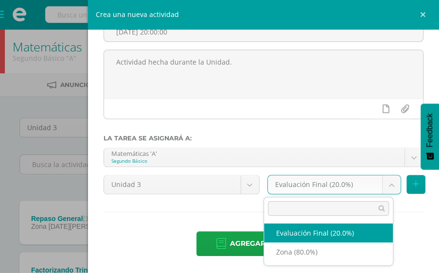
select select "125069"
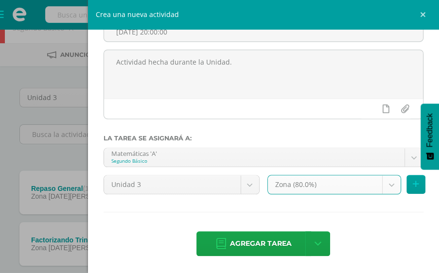
scroll to position [50, 0]
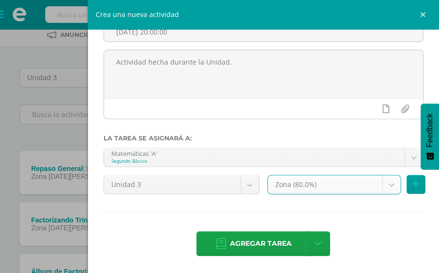
click at [256, 245] on span "Agregar tarea" at bounding box center [261, 244] width 62 height 24
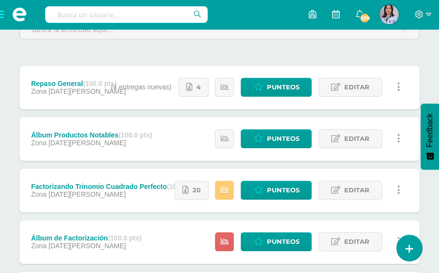
scroll to position [136, 0]
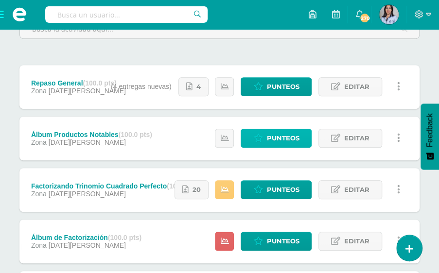
click at [282, 140] on span "Punteos" at bounding box center [283, 138] width 33 height 18
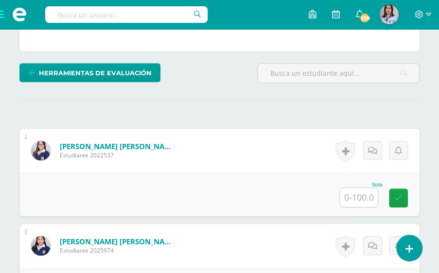
scroll to position [219, 0]
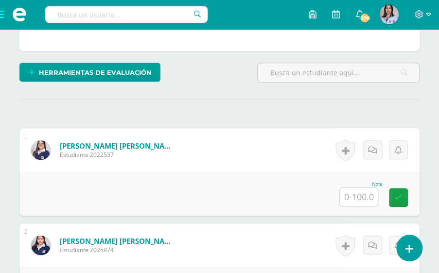
click at [359, 196] on input "text" at bounding box center [359, 197] width 38 height 19
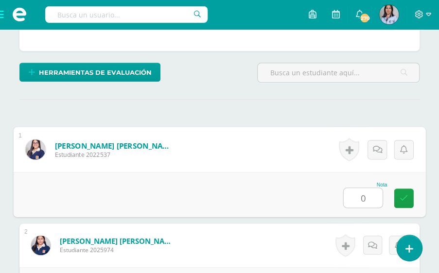
type input "0"
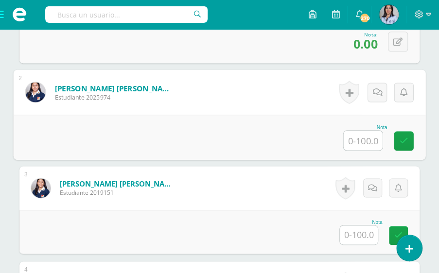
scroll to position [373, 0]
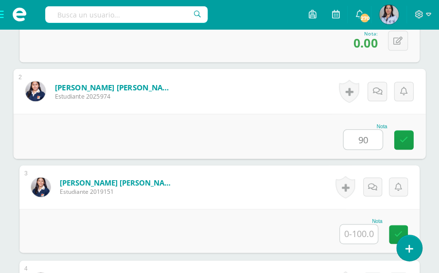
type input "90"
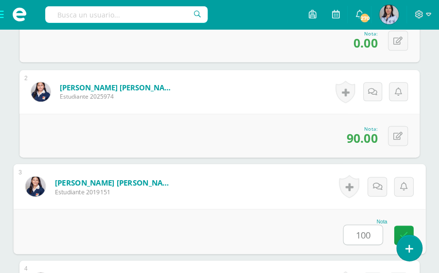
type input "100"
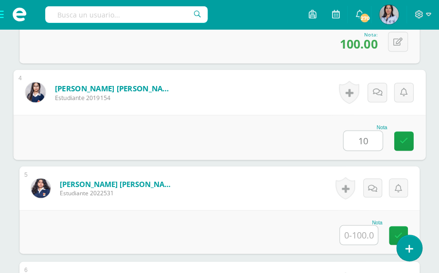
scroll to position [563, 0]
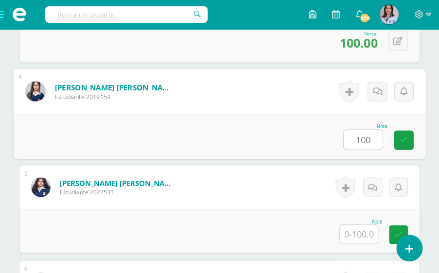
type input "100"
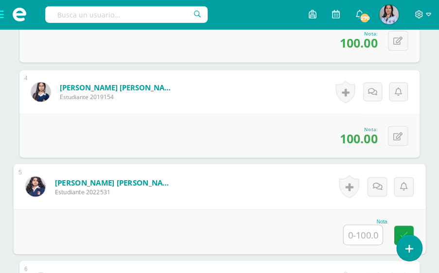
scroll to position [564, 0]
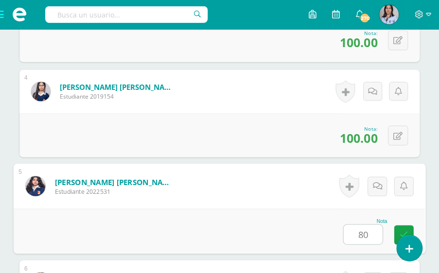
type input "80"
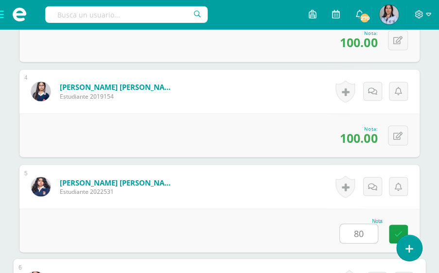
scroll to position [753, 0]
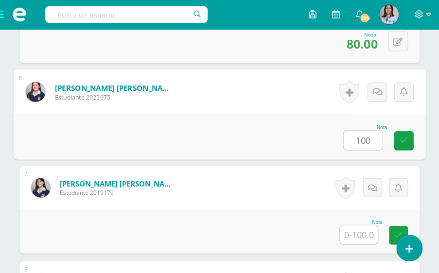
type input "100"
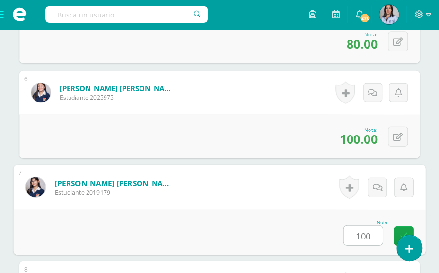
type input "100"
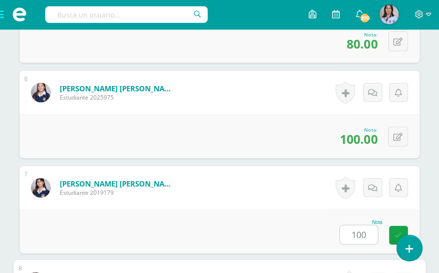
scroll to position [944, 0]
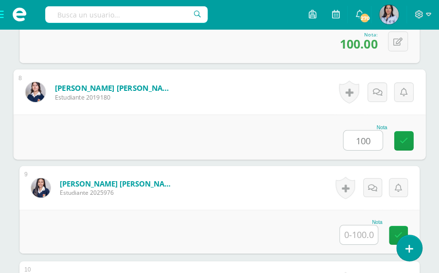
type input "100"
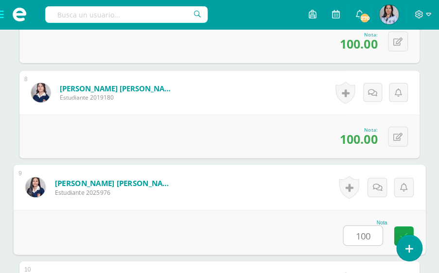
type input "100"
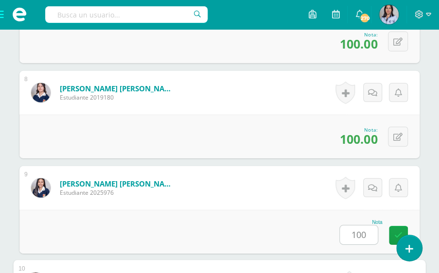
scroll to position [1134, 0]
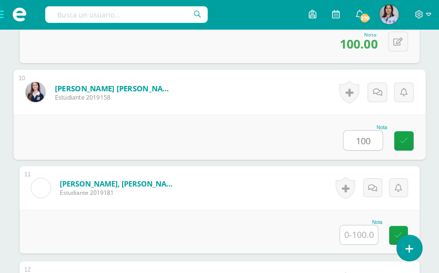
type input "100"
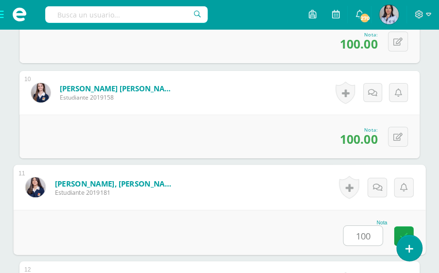
type input "100"
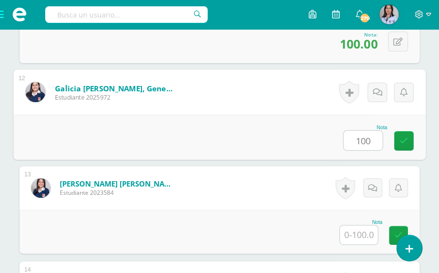
type input "100"
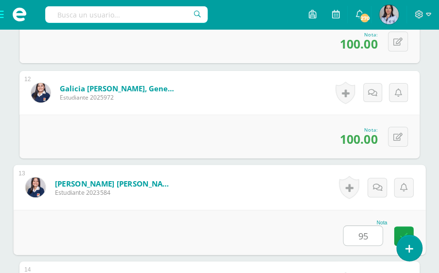
type input "95"
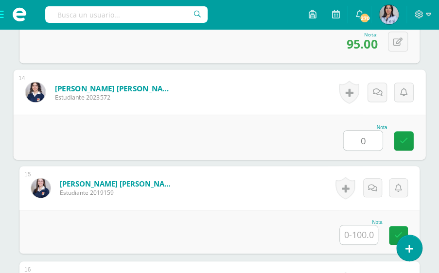
type input "0"
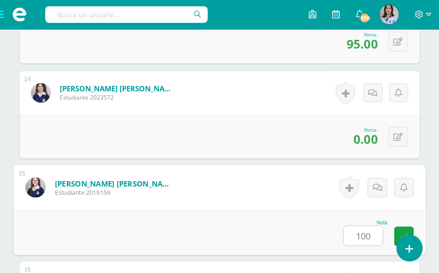
type input "100"
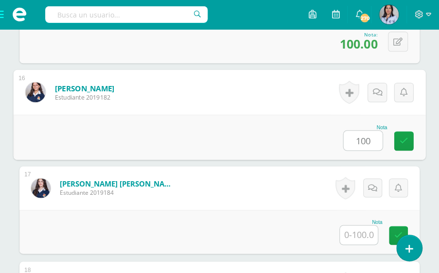
type input "100"
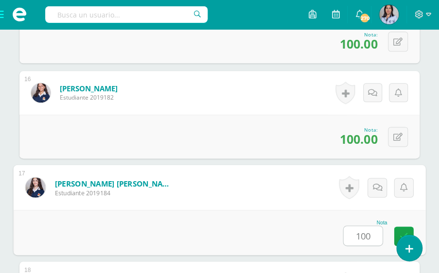
type input "100"
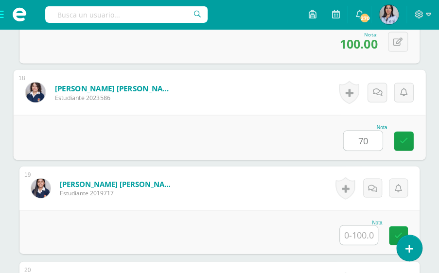
type input "70"
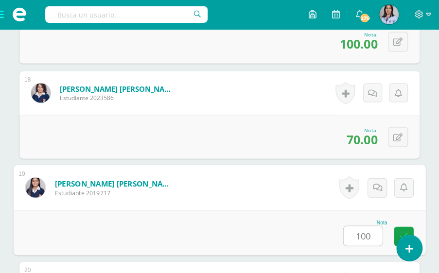
type input "100"
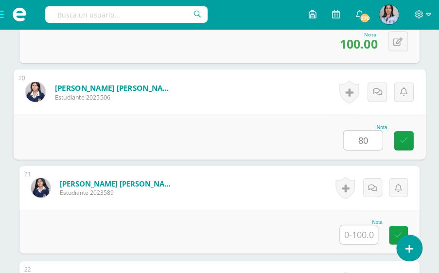
type input "80"
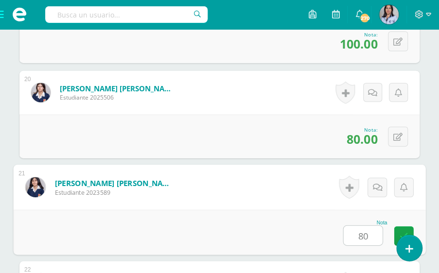
type input "80"
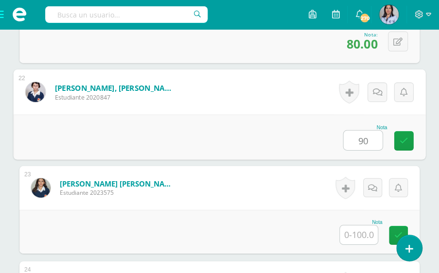
type input "90"
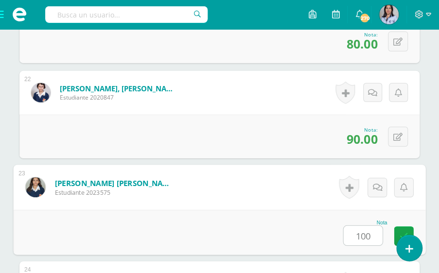
type input "100"
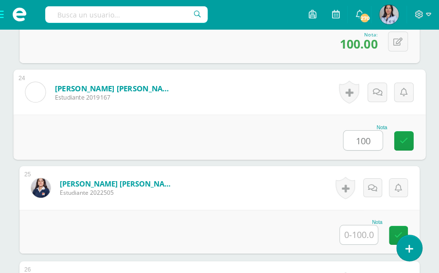
type input "100"
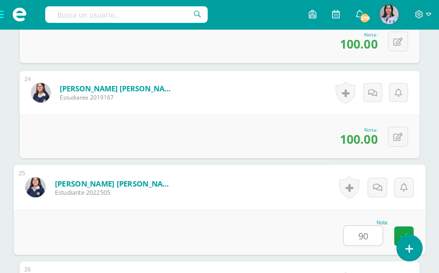
type input "90"
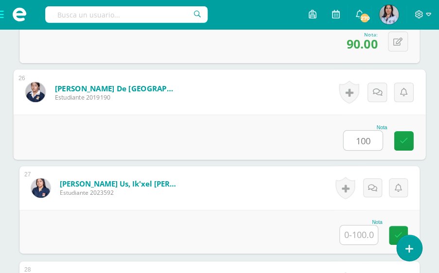
type input "100"
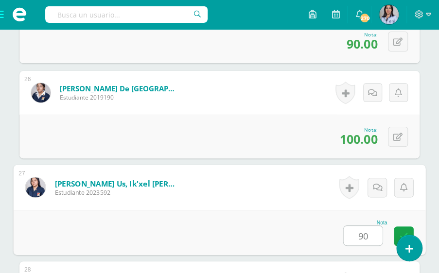
type input "90"
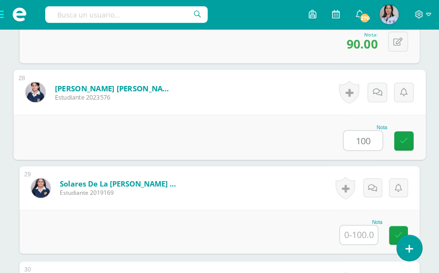
type input "100"
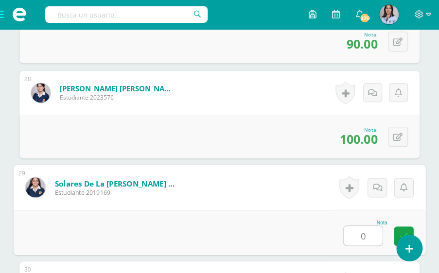
type input "0"
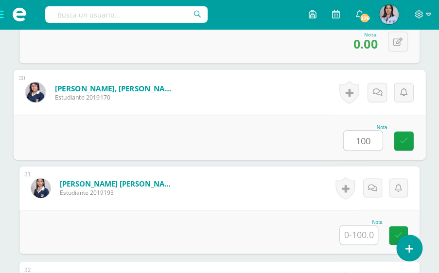
type input "100"
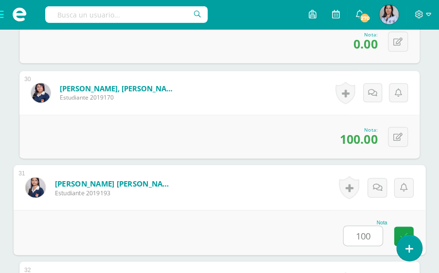
type input "100"
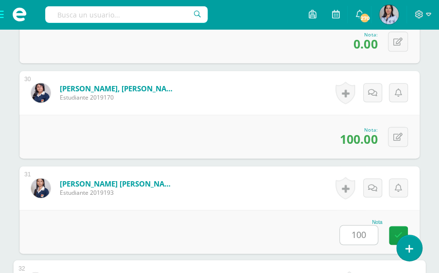
scroll to position [3225, 0]
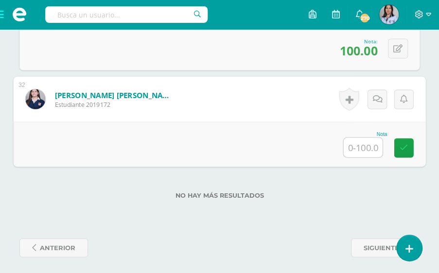
type input "0"
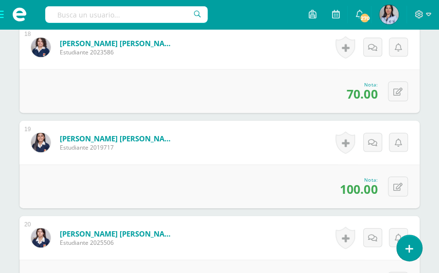
scroll to position [1940, 0]
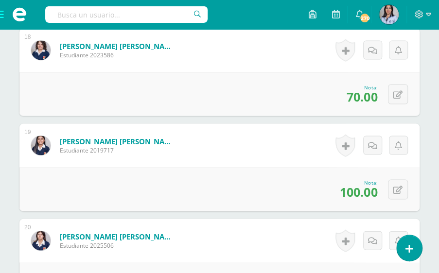
click at [6, 18] on span at bounding box center [19, 14] width 39 height 29
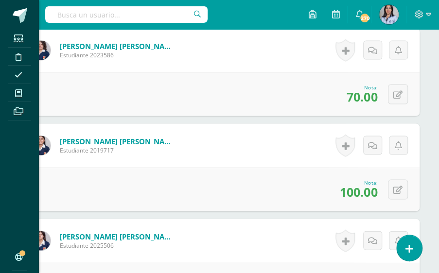
click at [15, 58] on span at bounding box center [19, 56] width 22 height 13
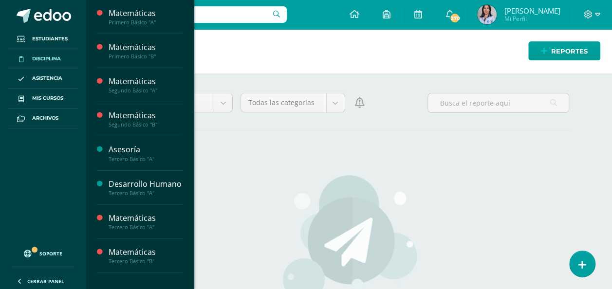
click at [132, 141] on span "Actividades" at bounding box center [137, 141] width 37 height 9
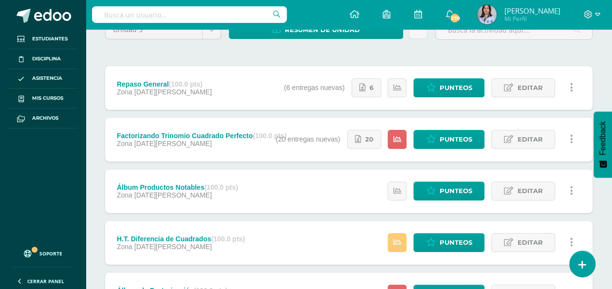
scroll to position [98, 0]
click at [430, 133] on link "Punteos" at bounding box center [448, 139] width 71 height 19
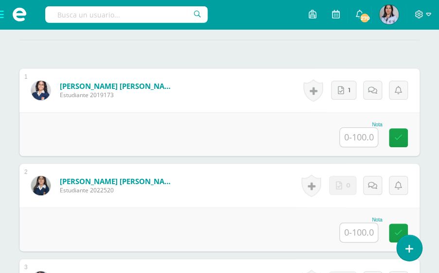
scroll to position [295, 0]
click at [372, 140] on input "text" at bounding box center [359, 136] width 38 height 19
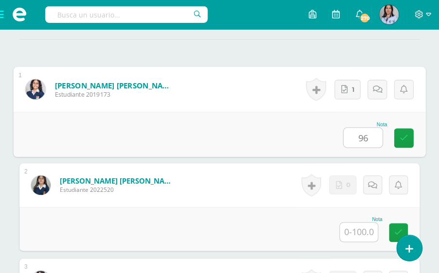
type input "96"
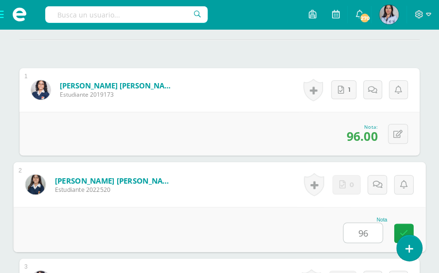
type input "96"
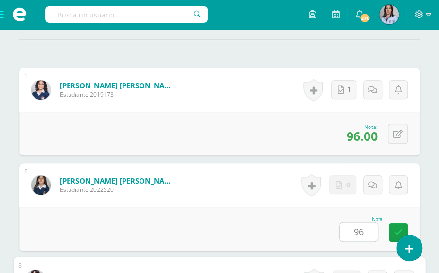
scroll to position [484, 0]
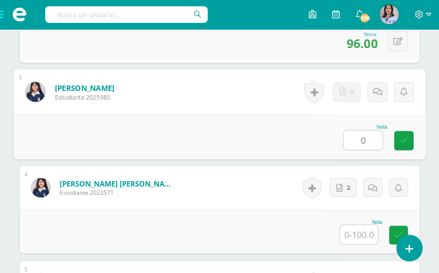
type input "0"
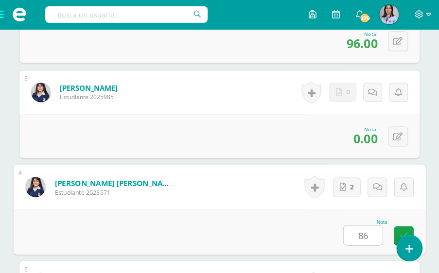
type input "86"
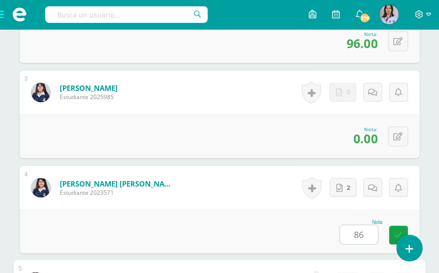
scroll to position [674, 0]
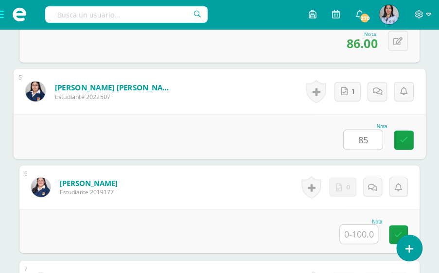
type input "85"
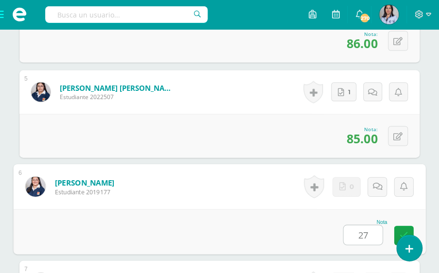
type input "27"
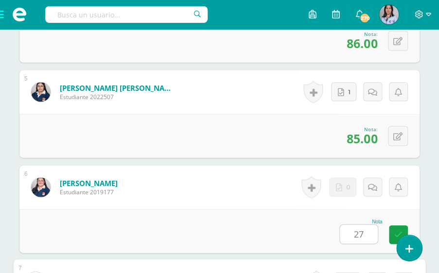
scroll to position [865, 0]
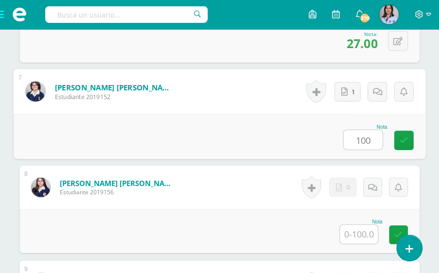
type input "100"
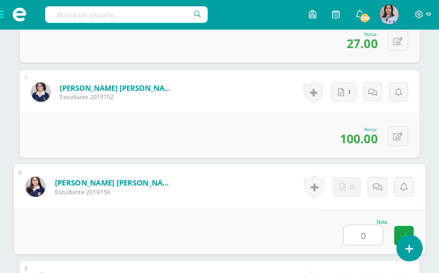
type input "0"
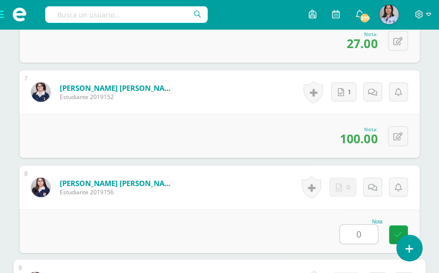
scroll to position [1056, 0]
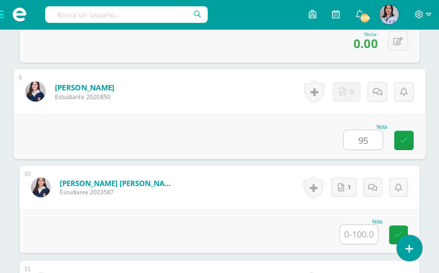
type input "95"
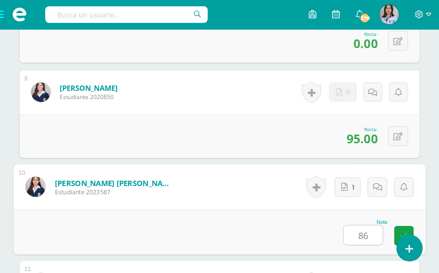
type input "86"
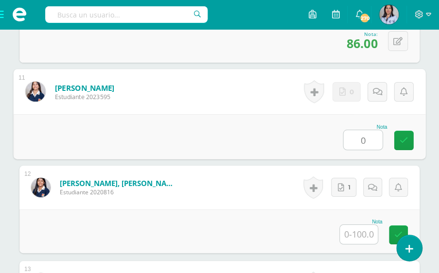
type input "0"
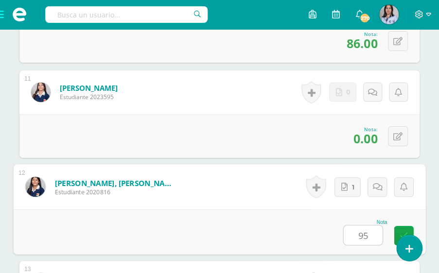
type input "95"
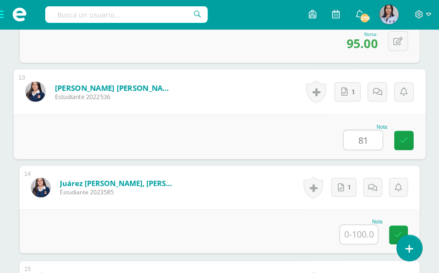
type input "81"
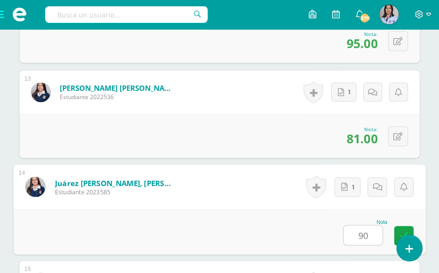
type input "90"
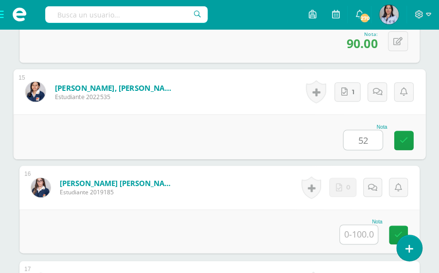
type input "52"
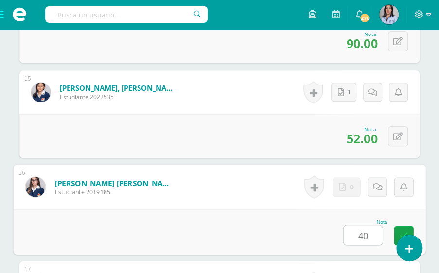
type input "40"
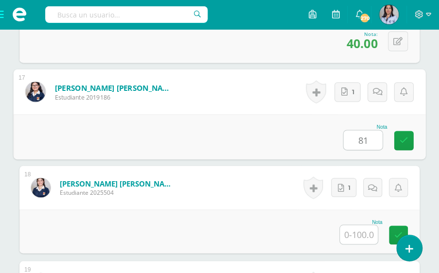
type input "81"
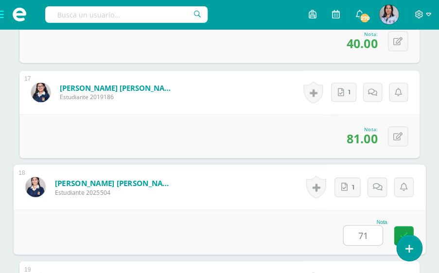
type input "71"
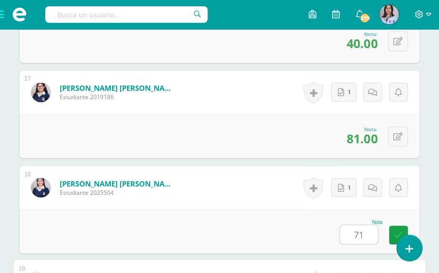
scroll to position [2009, 0]
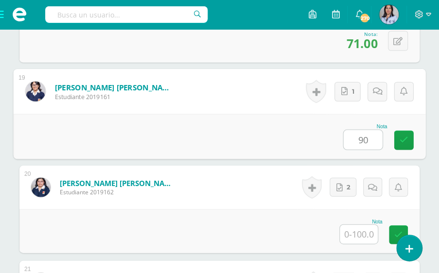
type input "90"
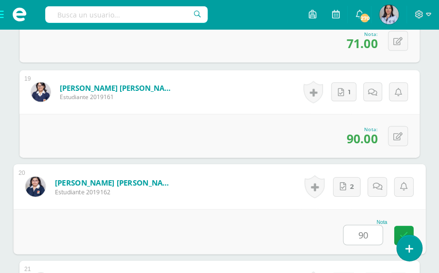
type input "90"
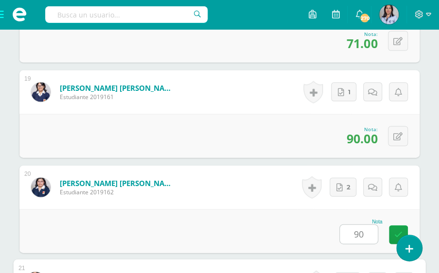
scroll to position [2200, 0]
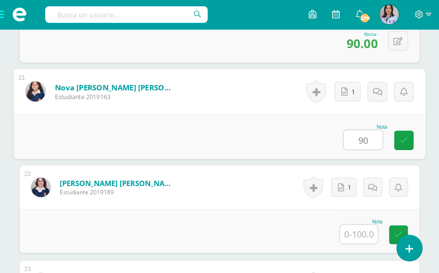
type input "90"
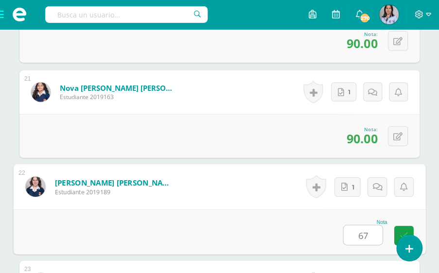
type input "67"
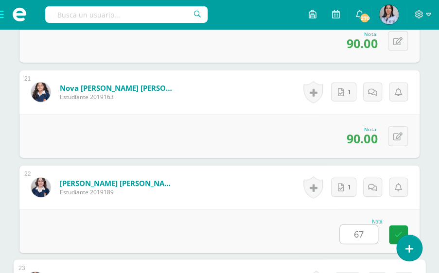
scroll to position [2391, 0]
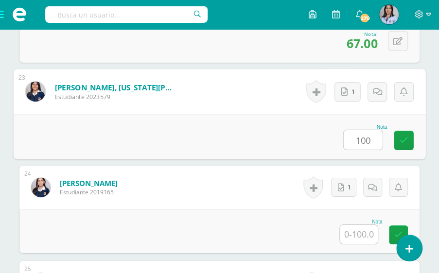
type input "100"
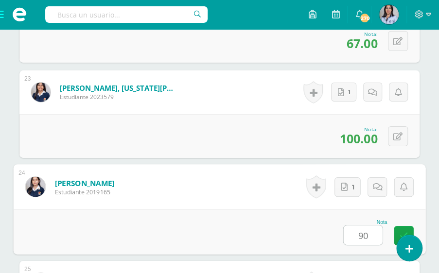
type input "90"
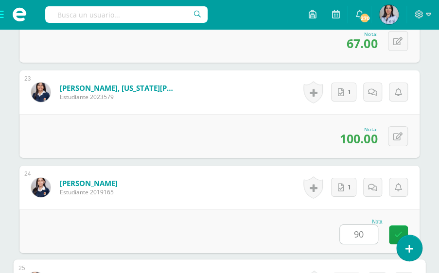
scroll to position [2581, 0]
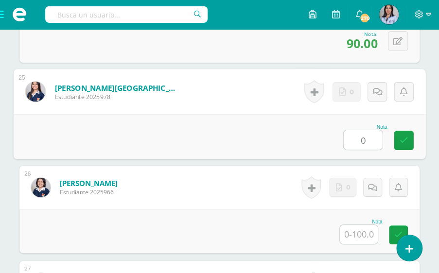
type input "0"
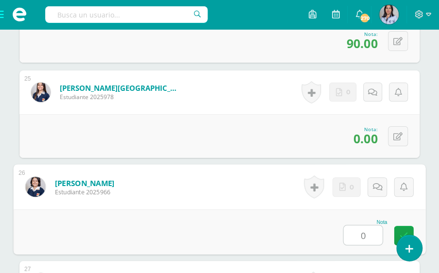
type input "0"
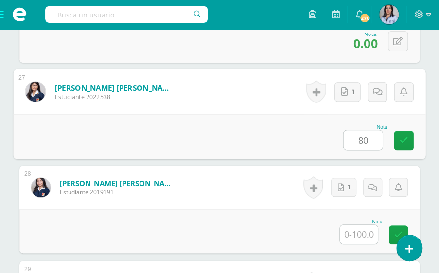
type input "80"
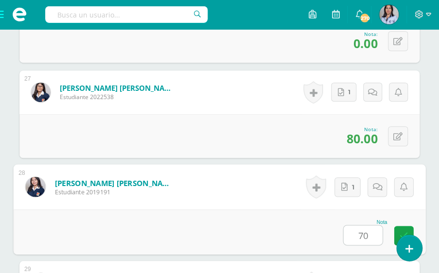
type input "70"
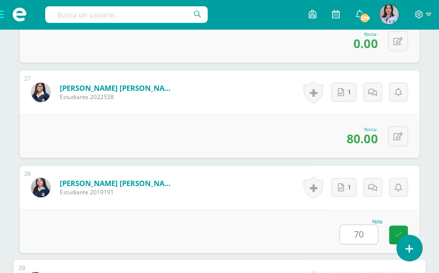
scroll to position [2963, 0]
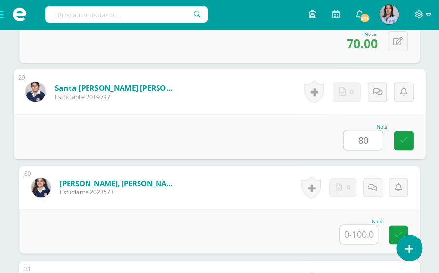
type input "80"
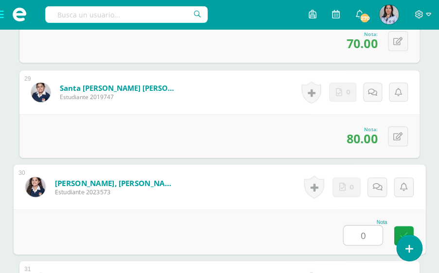
type input "0"
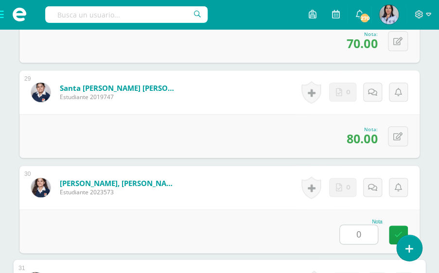
scroll to position [3153, 0]
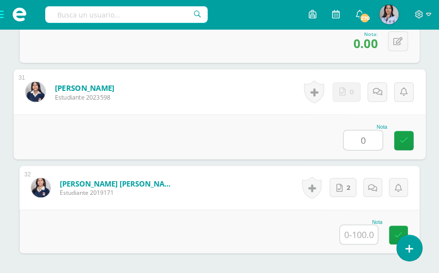
type input "0"
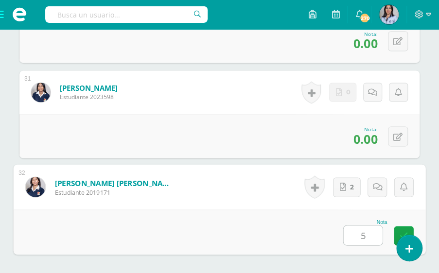
type input "56"
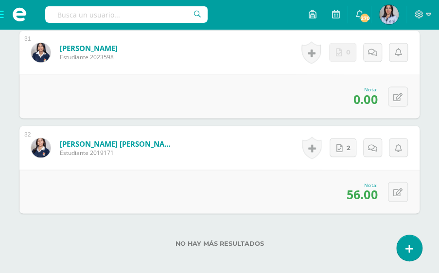
scroll to position [3242, 0]
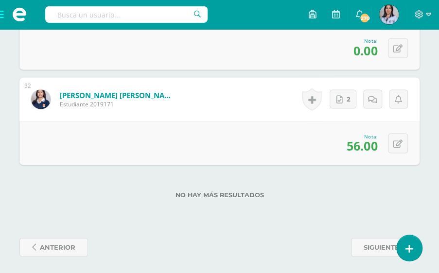
click at [329, 121] on div "0 Logros Logros obtenidos Aún no hay logros agregados Nota: 56.00" at bounding box center [219, 143] width 400 height 44
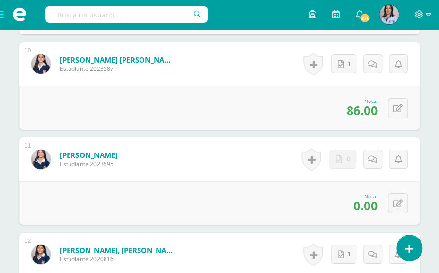
scroll to position [1173, 0]
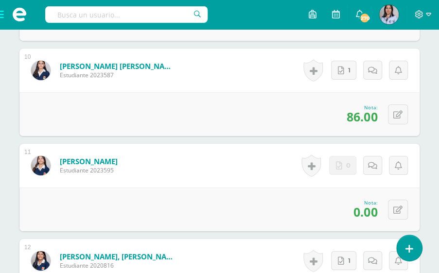
click at [396, 162] on icon at bounding box center [398, 166] width 7 height 8
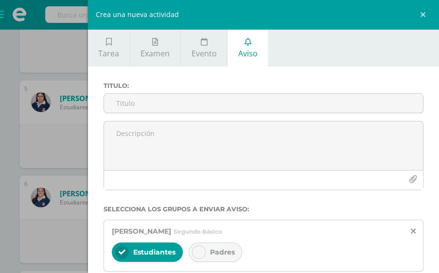
scroll to position [657, 0]
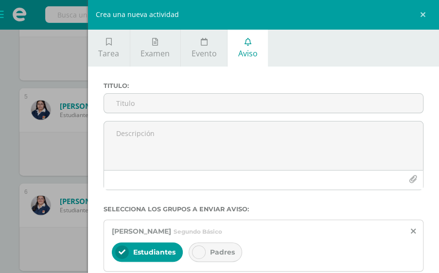
click at [425, 17] on link at bounding box center [424, 14] width 29 height 29
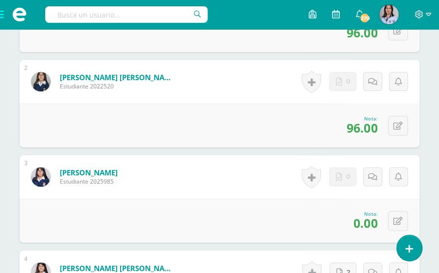
scroll to position [473, 0]
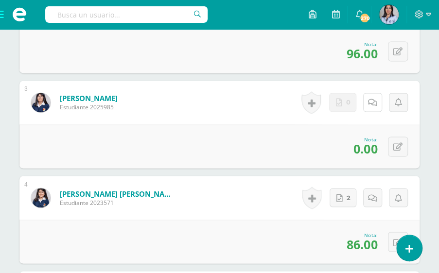
click at [376, 99] on icon at bounding box center [372, 103] width 9 height 8
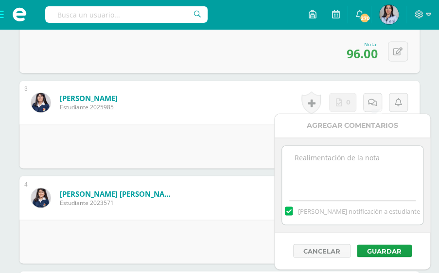
click at [346, 157] on textarea at bounding box center [352, 170] width 141 height 49
paste textarea "Tarea sin entregar."
type textarea "Tarea sin entregar."
click at [380, 254] on button "Guardar" at bounding box center [384, 251] width 55 height 13
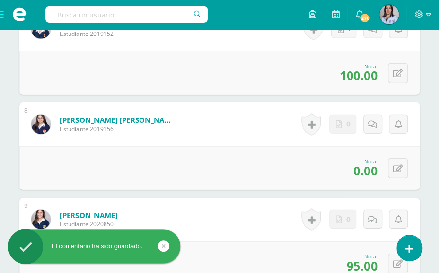
scroll to position [947, 0]
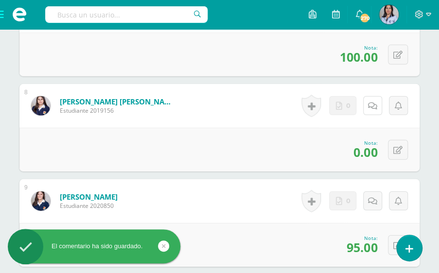
click at [376, 103] on icon at bounding box center [372, 106] width 9 height 8
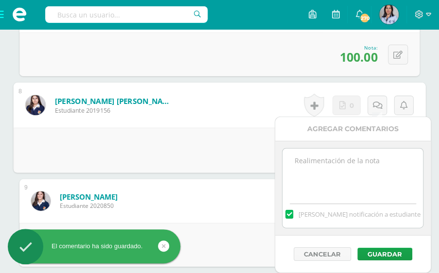
click at [308, 185] on textarea at bounding box center [353, 173] width 141 height 49
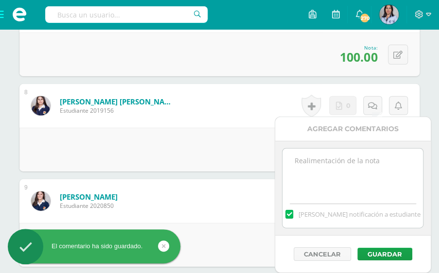
paste textarea "Tarea sin entregar."
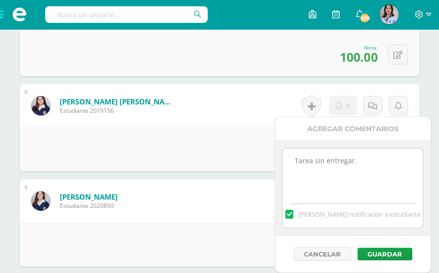
type textarea "Tarea sin entregar."
click at [372, 252] on button "Guardar" at bounding box center [385, 254] width 55 height 13
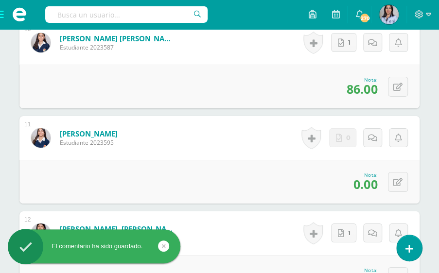
scroll to position [1202, 0]
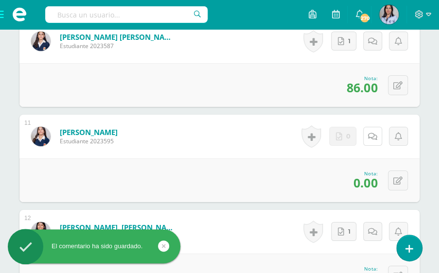
click at [375, 137] on icon at bounding box center [372, 137] width 9 height 8
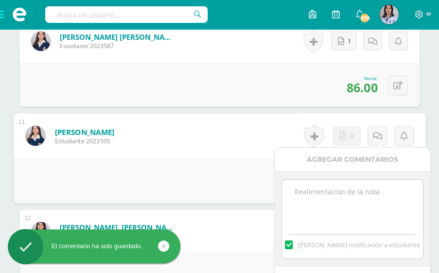
click at [337, 204] on textarea at bounding box center [352, 204] width 141 height 49
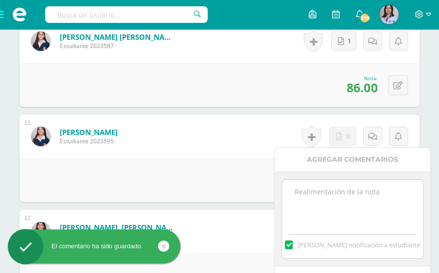
paste textarea "Tarea sin entregar."
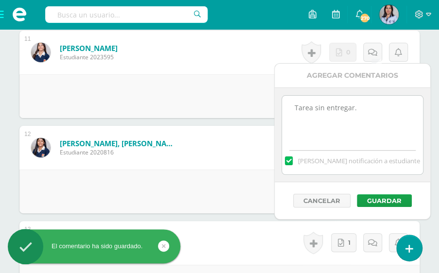
scroll to position [1291, 0]
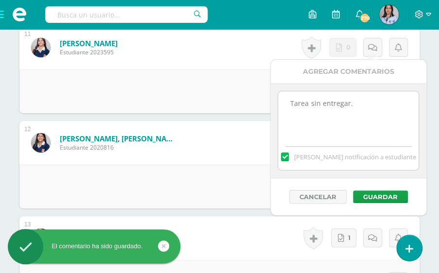
type textarea "Tarea sin entregar."
click at [384, 191] on button "Guardar" at bounding box center [380, 197] width 55 height 13
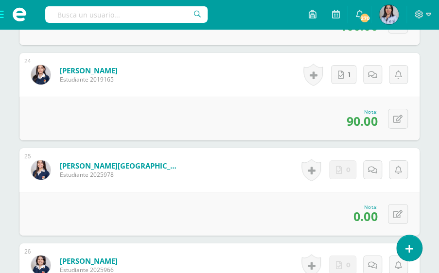
scroll to position [2562, 0]
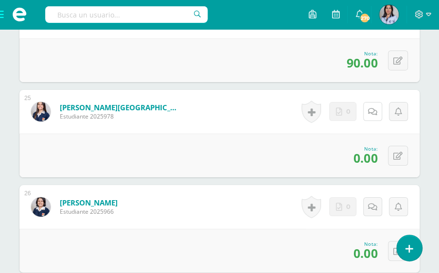
click at [378, 112] on link at bounding box center [372, 111] width 19 height 19
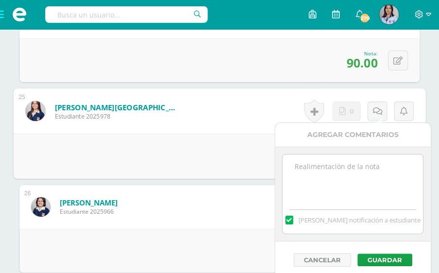
click at [334, 185] on textarea at bounding box center [353, 179] width 141 height 49
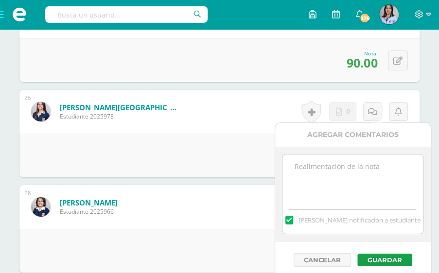
paste textarea "Tarea sin entregar."
type textarea "Tarea sin entregar."
click at [371, 259] on button "Guardar" at bounding box center [385, 260] width 55 height 13
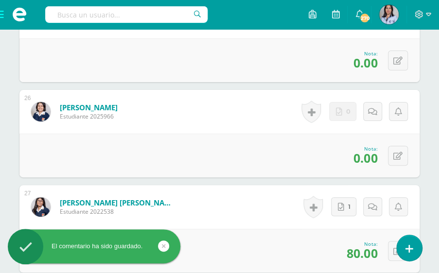
scroll to position [2658, 0]
click at [374, 110] on icon at bounding box center [372, 112] width 9 height 8
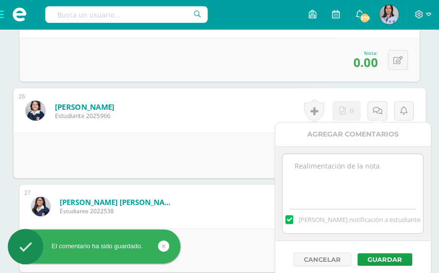
click at [344, 189] on textarea at bounding box center [353, 178] width 141 height 49
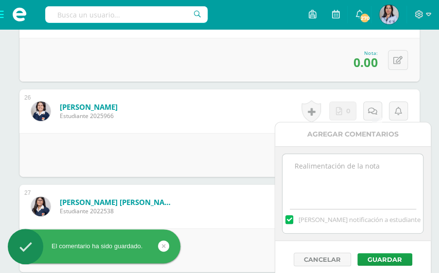
paste textarea "Tarea sin entregar."
type textarea "Tarea sin entregar."
click at [378, 257] on button "Guardar" at bounding box center [385, 259] width 55 height 13
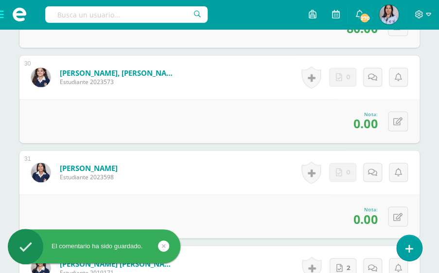
scroll to position [3065, 0]
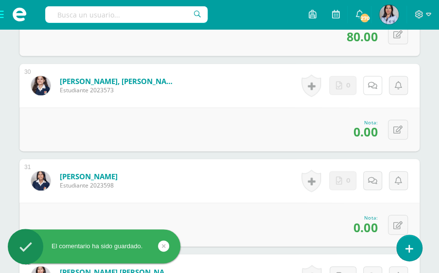
click at [376, 82] on icon at bounding box center [372, 86] width 9 height 8
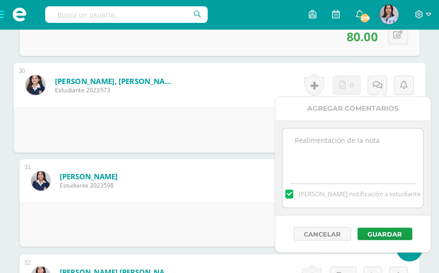
click at [346, 153] on textarea at bounding box center [353, 152] width 141 height 49
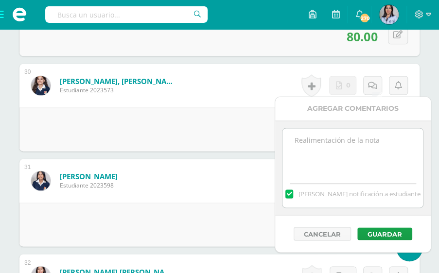
paste textarea "Tarea sin entregar."
type textarea "Tarea sin entregar."
click at [378, 231] on button "Guardar" at bounding box center [385, 234] width 55 height 13
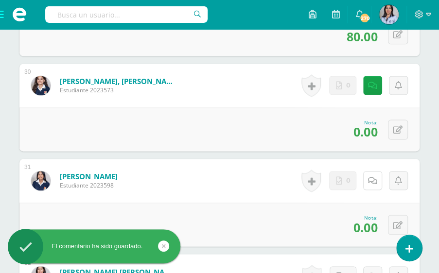
click at [373, 178] on icon at bounding box center [372, 181] width 9 height 8
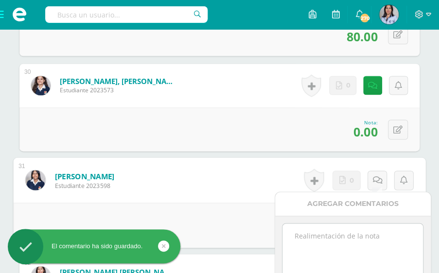
click at [345, 232] on textarea at bounding box center [353, 248] width 141 height 49
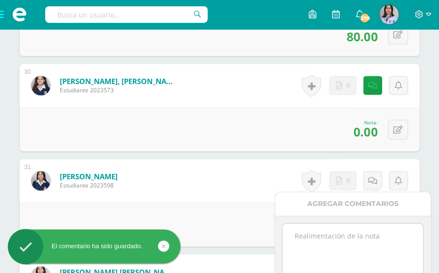
paste textarea "Tarea sin entregar."
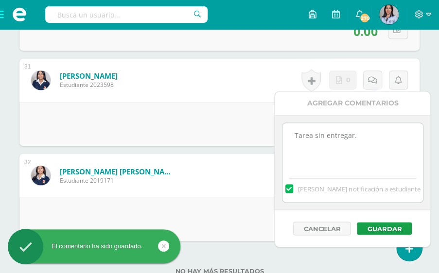
scroll to position [3166, 0]
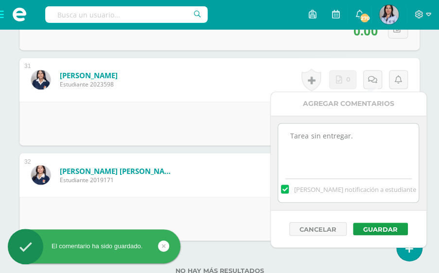
type textarea "Tarea sin entregar."
click at [376, 227] on button "Guardar" at bounding box center [380, 229] width 55 height 13
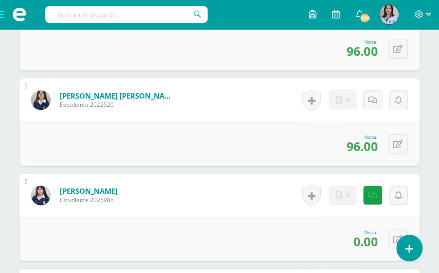
scroll to position [0, 0]
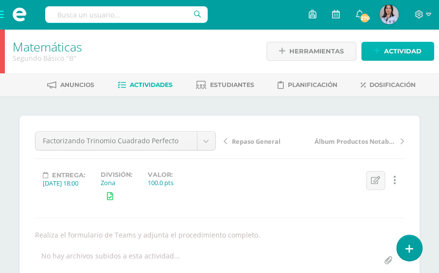
click at [410, 50] on span "Actividad" at bounding box center [402, 51] width 37 height 18
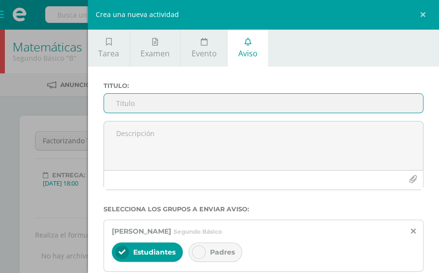
click at [161, 100] on input "Titulo :" at bounding box center [263, 103] width 319 height 19
type input "T"
type input "H.T Trinomio Cuadrado Perfecto"
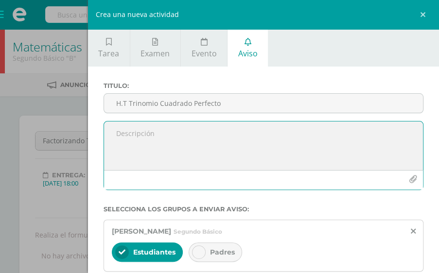
click at [163, 136] on textarea at bounding box center [263, 146] width 319 height 49
type textarea "Hoja de trabajo hecha en clase."
click at [116, 48] on span "Tarea" at bounding box center [108, 53] width 21 height 11
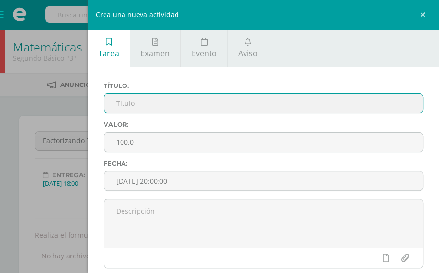
click at [279, 101] on input "text" at bounding box center [263, 103] width 319 height 19
type input "H.T Trinomio Cuadrado Perfecto"
click at [162, 208] on textarea at bounding box center [263, 223] width 319 height 49
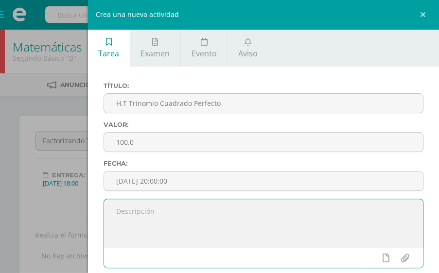
type textarea "h"
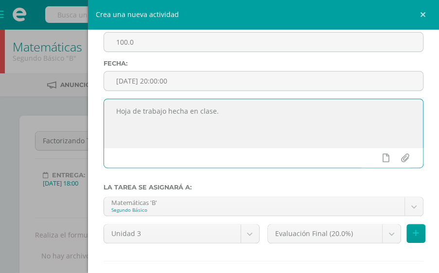
scroll to position [149, 0]
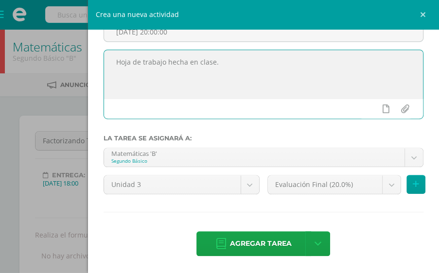
type textarea "Hoja de trabajo hecha en clase."
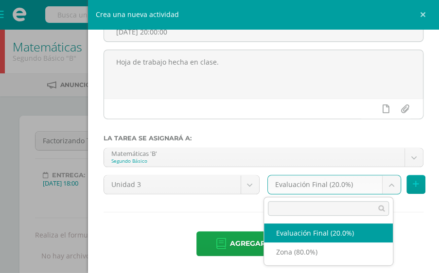
select select "125071"
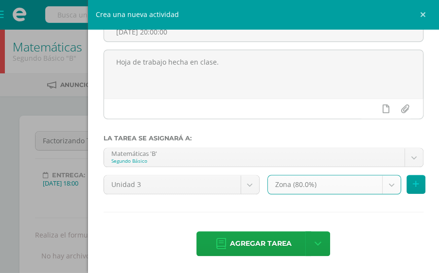
click at [256, 243] on span "Agregar tarea" at bounding box center [261, 244] width 62 height 24
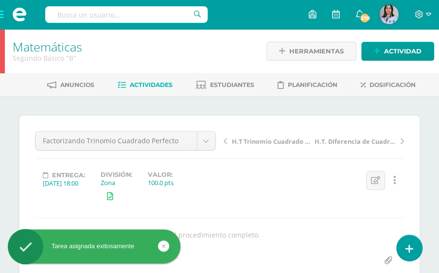
scroll to position [0, 0]
click at [234, 138] on span "H.T Trinomio Cuadrado Perfecto" at bounding box center [272, 141] width 81 height 9
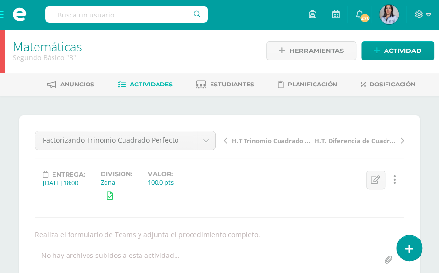
scroll to position [1, 0]
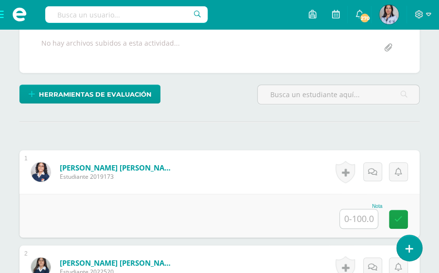
scroll to position [198, 0]
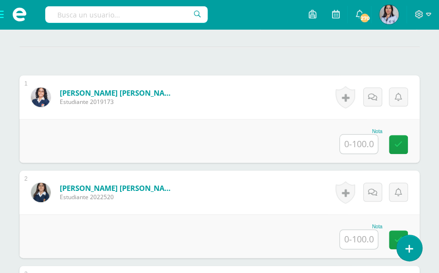
click at [360, 135] on input "text" at bounding box center [359, 144] width 38 height 19
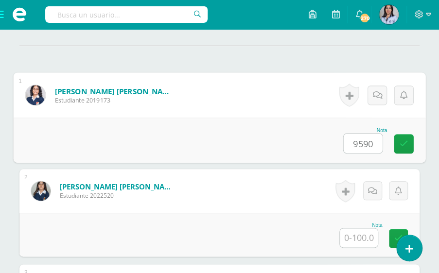
scroll to position [274, 0]
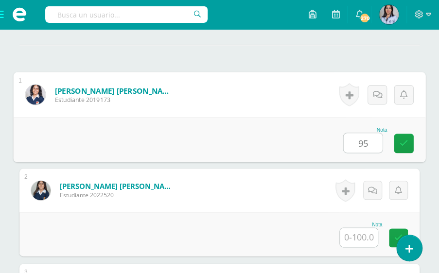
type input "95"
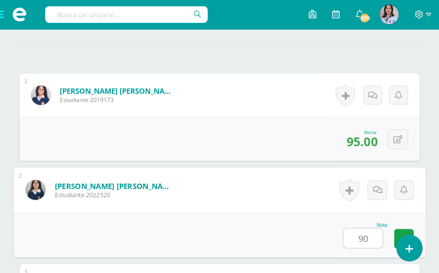
type input "90"
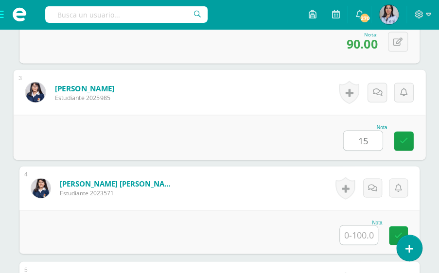
type input "15"
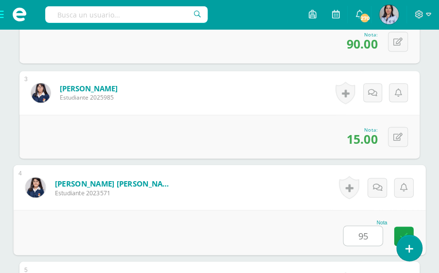
type input "95"
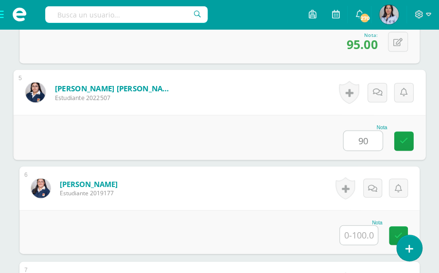
type input "90"
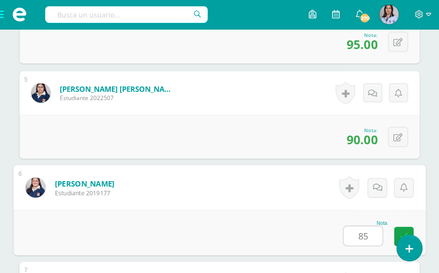
type input "85"
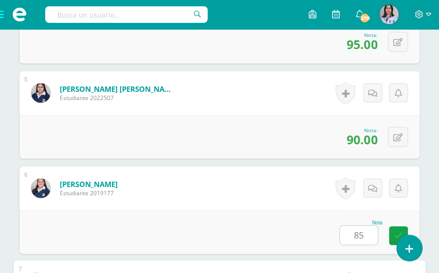
scroll to position [848, 0]
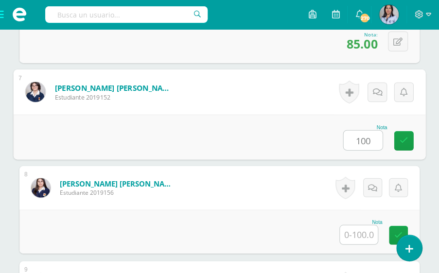
type input "100"
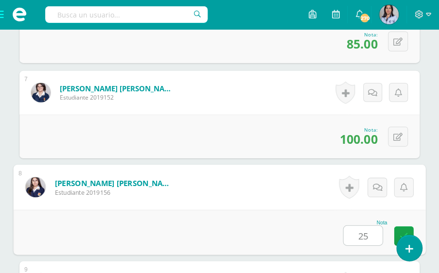
type input "25"
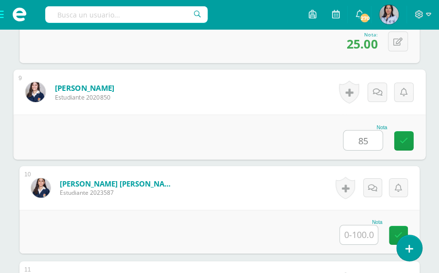
type input "85"
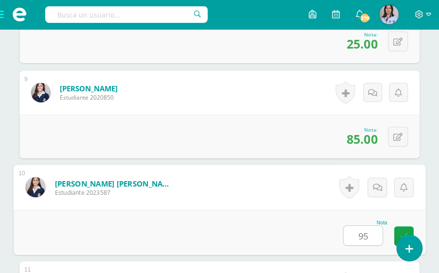
type input "95"
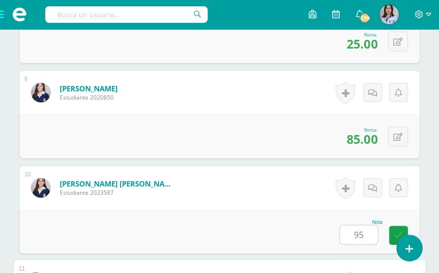
scroll to position [1230, 0]
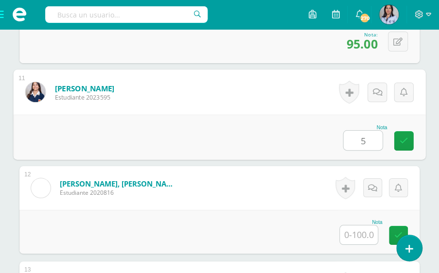
type input "5"
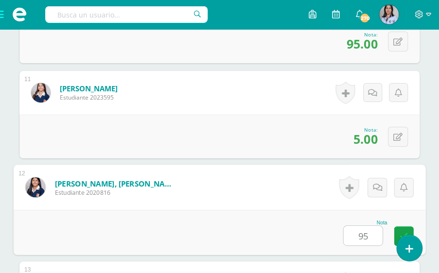
type input "95"
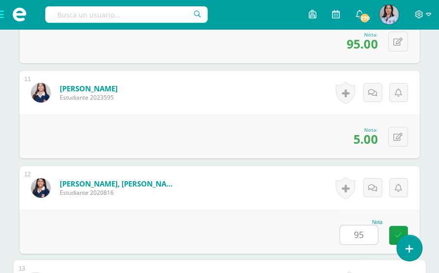
scroll to position [1421, 0]
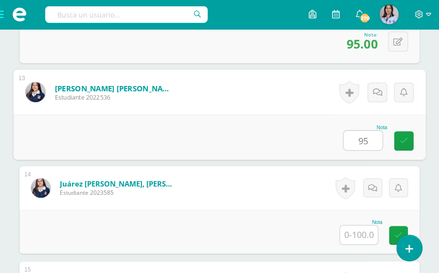
type input "95"
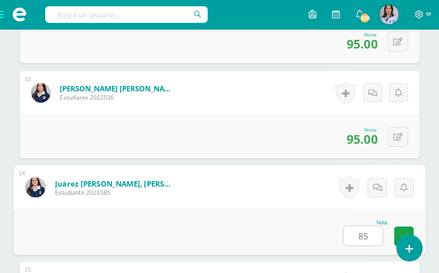
type input "85"
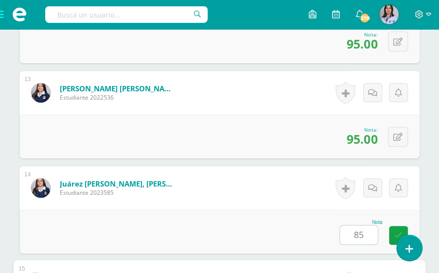
scroll to position [1611, 0]
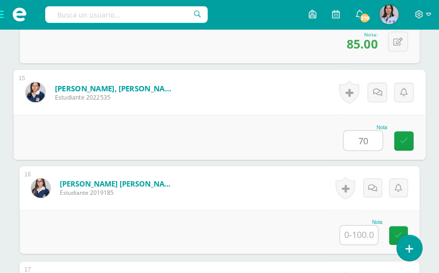
type input "70"
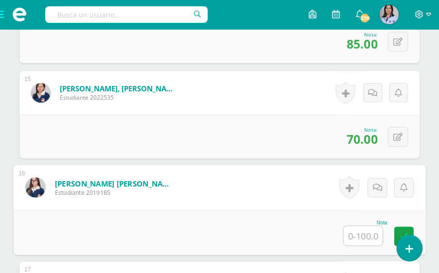
type input "0"
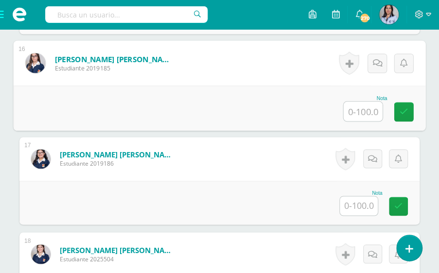
scroll to position [1736, 0]
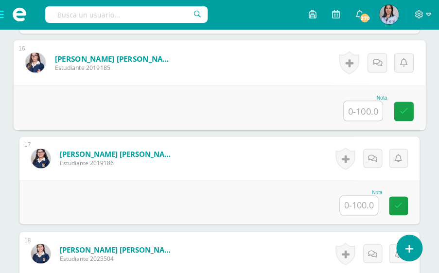
click at [359, 206] on input "text" at bounding box center [359, 205] width 38 height 19
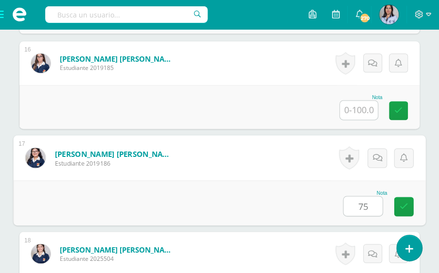
type input "75"
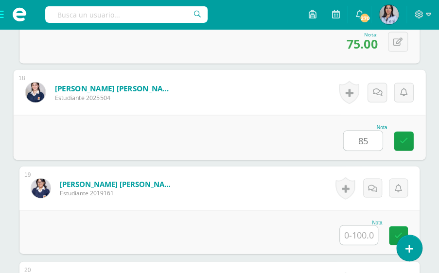
type input "85"
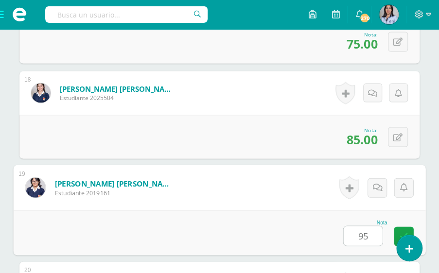
type input "95"
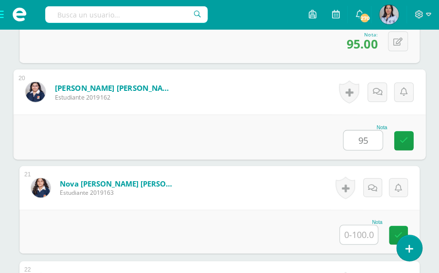
type input "95"
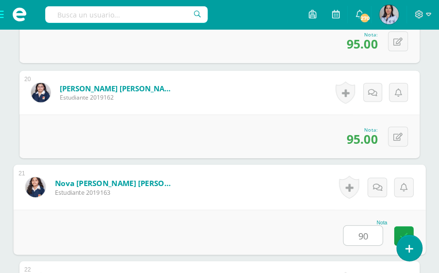
type input "90"
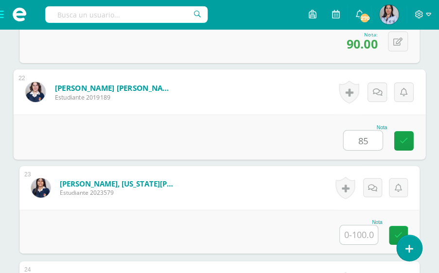
type input "85"
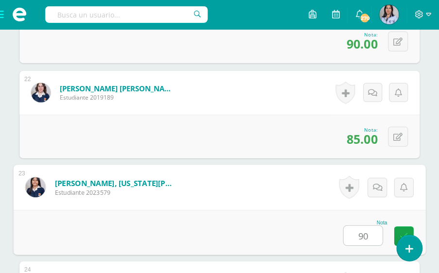
type input "90"
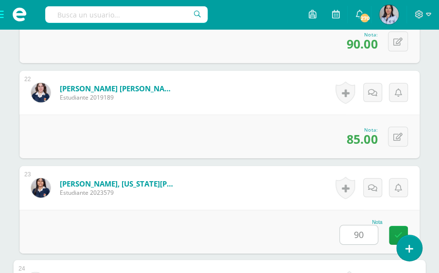
scroll to position [2469, 0]
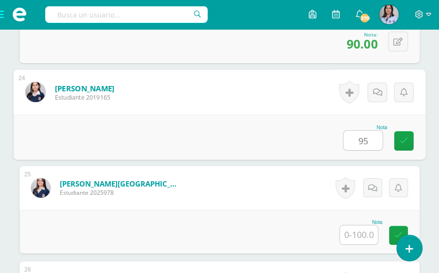
type input "95"
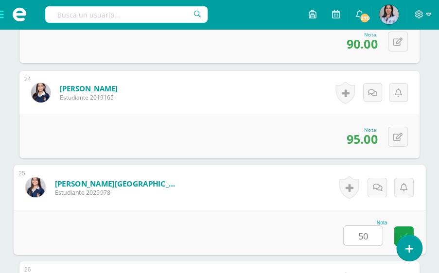
type input "50"
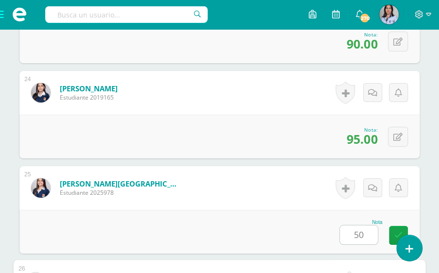
scroll to position [2660, 0]
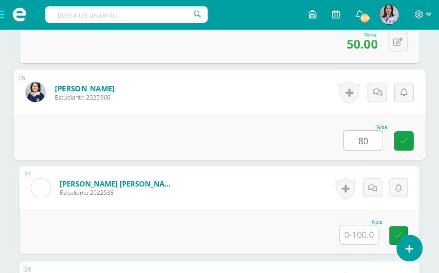
type input "80"
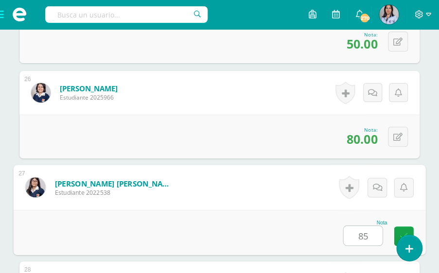
type input "85"
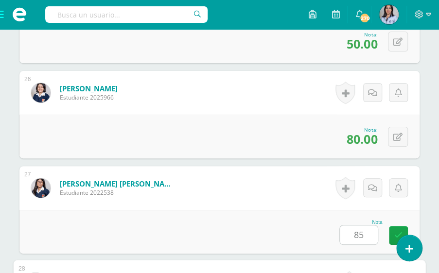
scroll to position [2851, 0]
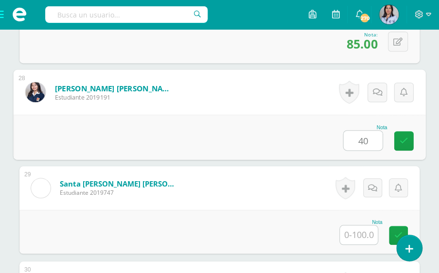
type input "40"
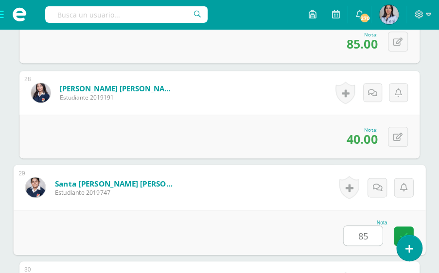
type input "85"
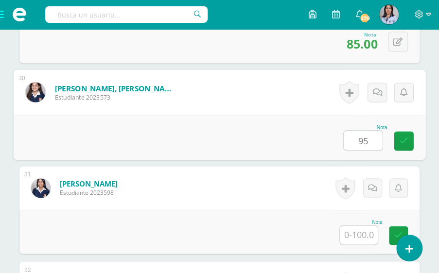
type input "95"
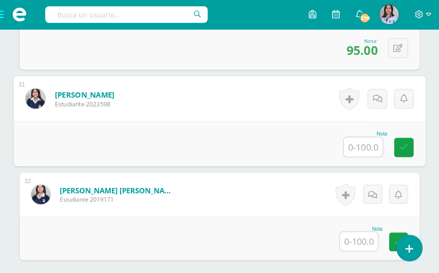
scroll to position [3131, 0]
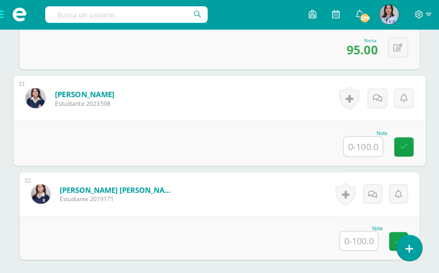
click at [352, 233] on input "text" at bounding box center [359, 241] width 38 height 19
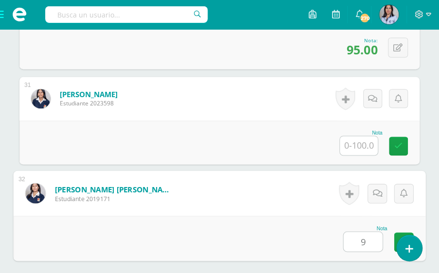
type input "95"
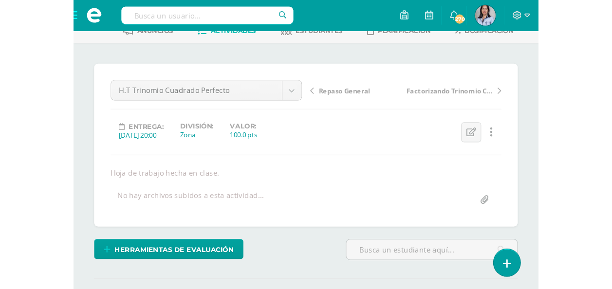
scroll to position [70, 0]
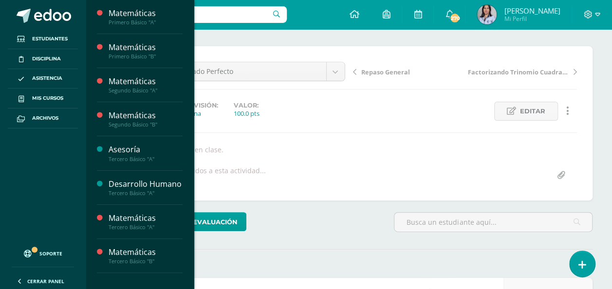
click at [135, 106] on span "Actividades" at bounding box center [137, 107] width 37 height 9
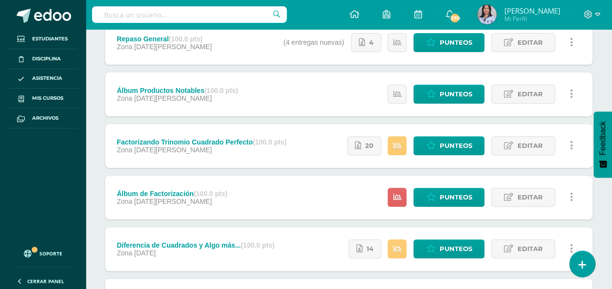
scroll to position [144, 0]
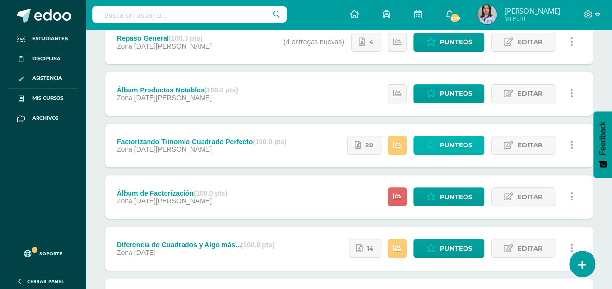
click at [434, 144] on icon at bounding box center [430, 145] width 9 height 8
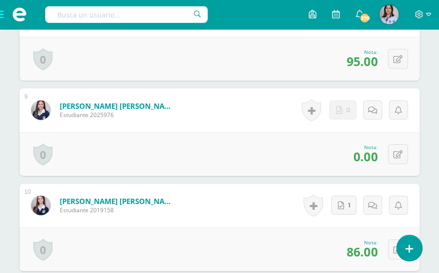
scroll to position [1049, 0]
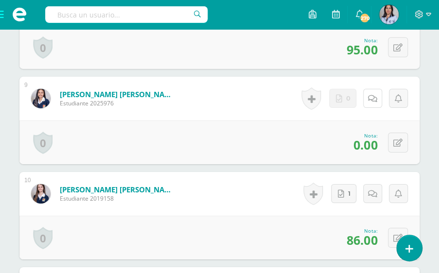
click at [369, 100] on icon at bounding box center [372, 99] width 9 height 8
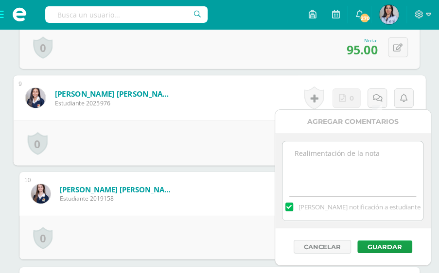
click at [320, 171] on textarea at bounding box center [353, 166] width 141 height 49
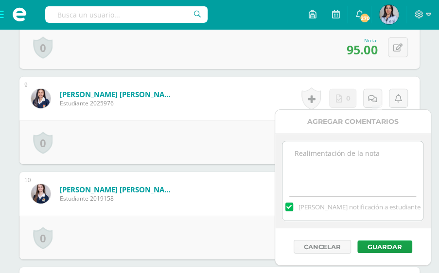
paste textarea "Tarea sin entregar."
type textarea "Tarea sin entregar."
click at [382, 244] on button "Guardar" at bounding box center [385, 247] width 55 height 13
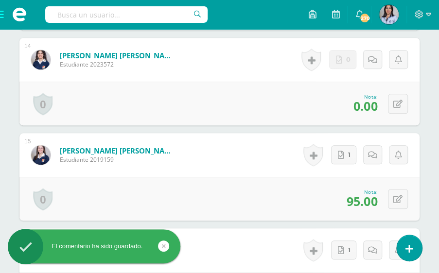
scroll to position [1575, 0]
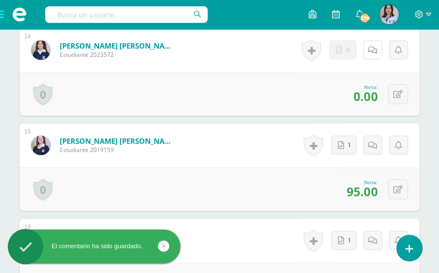
click at [374, 48] on icon at bounding box center [372, 50] width 9 height 8
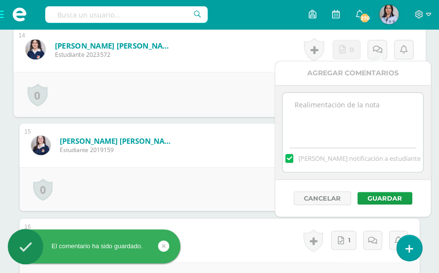
click at [323, 125] on textarea at bounding box center [353, 117] width 141 height 49
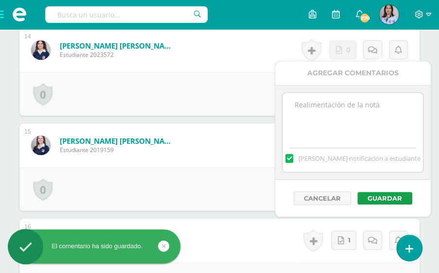
paste textarea "Tarea sin entregar."
type textarea "Tarea sin entregar."
click at [379, 196] on button "Guardar" at bounding box center [385, 198] width 55 height 13
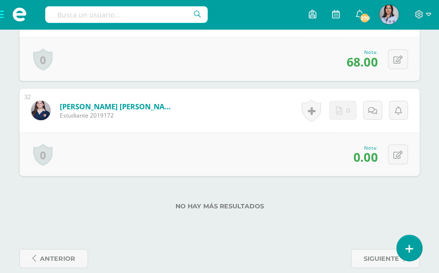
scroll to position [3233, 0]
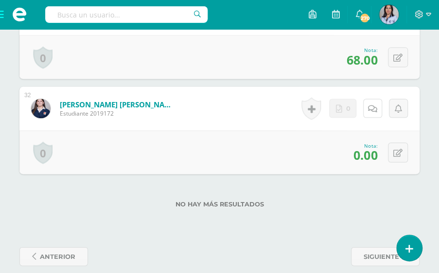
click at [374, 105] on icon at bounding box center [372, 109] width 9 height 8
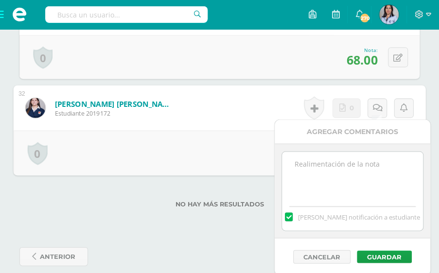
click at [325, 179] on textarea at bounding box center [352, 176] width 141 height 49
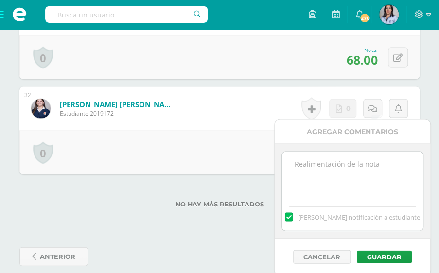
paste textarea "Tarea sin entregar."
type textarea "Tarea sin entregar."
click at [364, 257] on button "Guardar" at bounding box center [384, 257] width 55 height 13
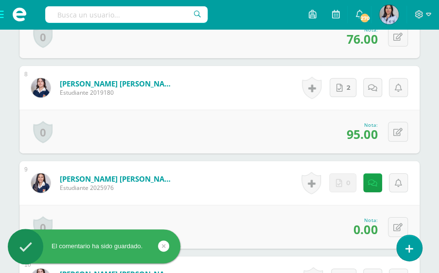
scroll to position [959, 0]
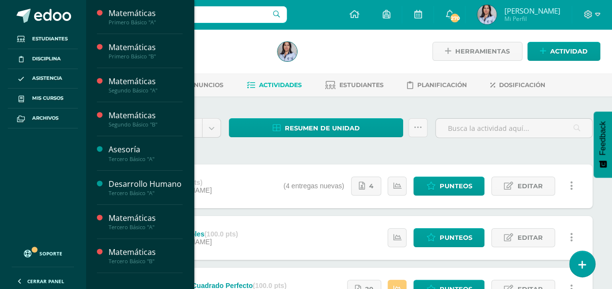
click at [131, 249] on span "Actividades" at bounding box center [137, 243] width 37 height 9
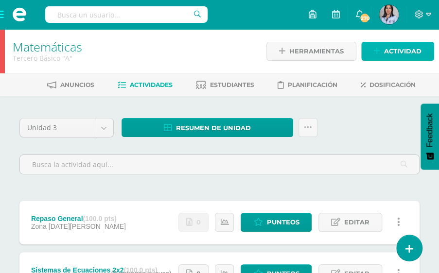
click at [401, 46] on span "Actividad" at bounding box center [402, 51] width 37 height 18
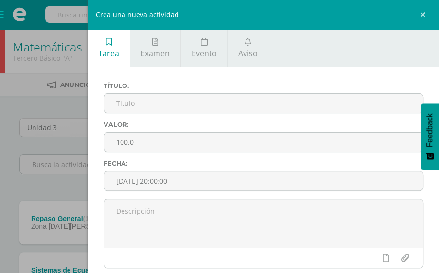
click at [238, 48] on span "Aviso" at bounding box center [247, 53] width 19 height 11
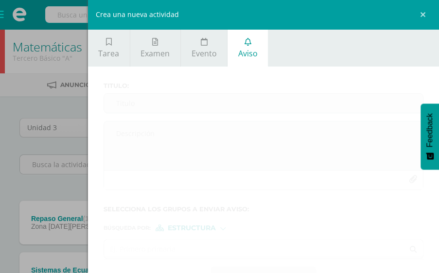
scroll to position [34, 0]
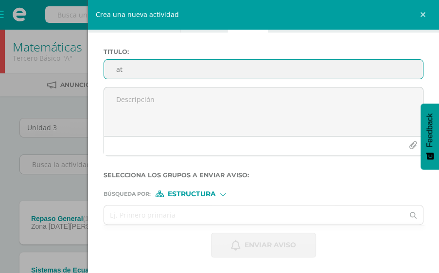
type input "a"
type input "T"
type input "Rendimiento Matemática"
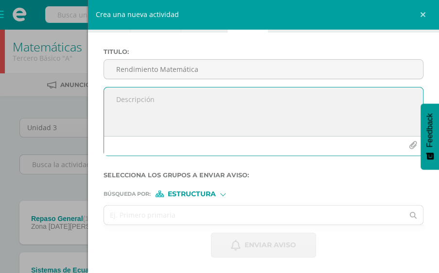
click at [211, 90] on textarea at bounding box center [263, 112] width 319 height 49
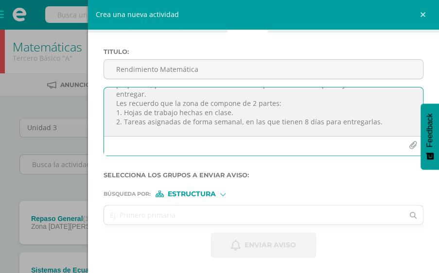
scroll to position [66, 0]
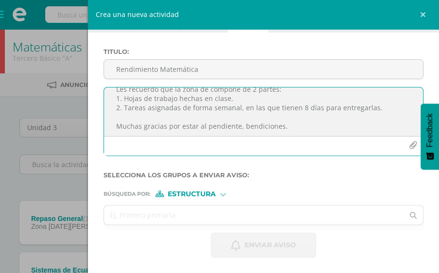
type textarea "Buenas tardes estimados padres de familia, es un gusto saludarles. En esta ocas…"
click at [188, 195] on span "Estructura" at bounding box center [192, 194] width 48 height 5
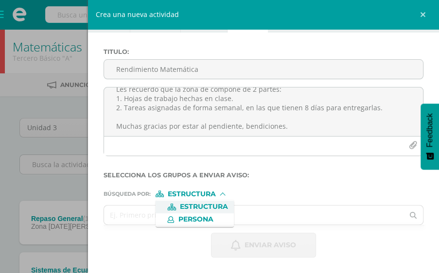
click at [202, 222] on span "Persona" at bounding box center [195, 219] width 35 height 5
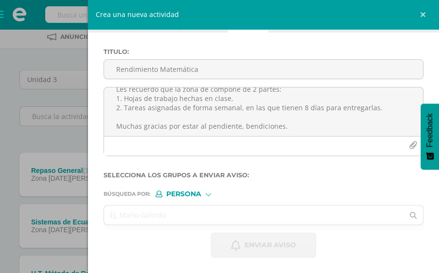
scroll to position [49, 0]
click at [176, 214] on input "text" at bounding box center [254, 215] width 300 height 19
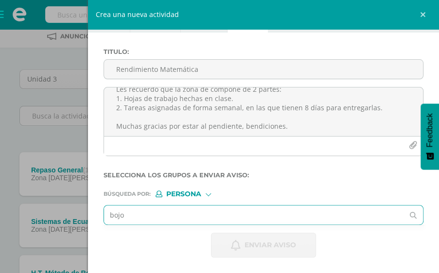
type input "bojor"
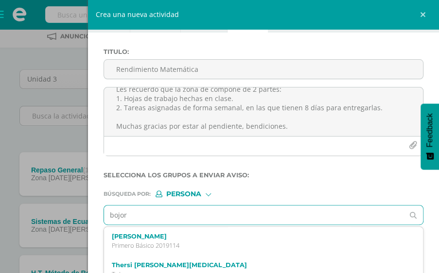
click at [185, 247] on p "Primero Básico 2019114" at bounding box center [257, 246] width 290 height 8
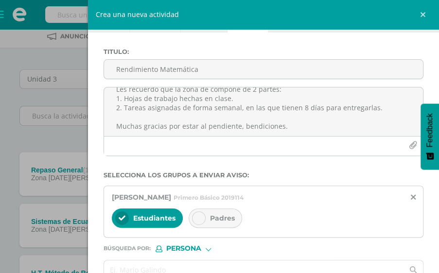
click at [220, 217] on span "Padres" at bounding box center [222, 218] width 25 height 9
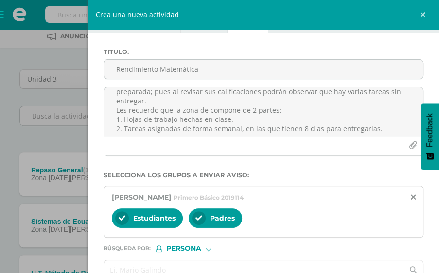
scroll to position [45, 0]
click at [174, 99] on textarea "Buenas tardes estimados padres de familia, es un gusto saludarles. En esta ocas…" at bounding box center [263, 112] width 319 height 49
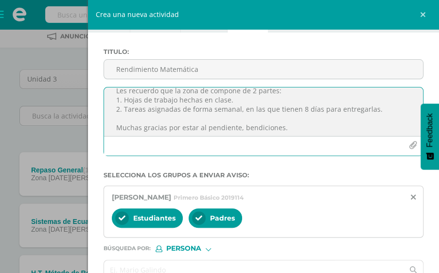
scroll to position [75, 0]
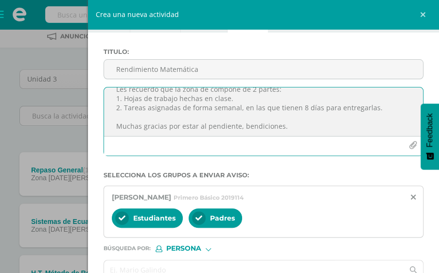
click at [383, 112] on textarea "Buenas tardes estimados padres de familia, es un gusto saludarles. En esta ocas…" at bounding box center [263, 112] width 319 height 49
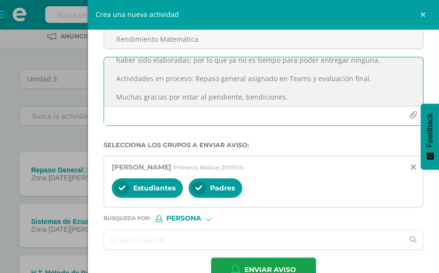
scroll to position [88, 0]
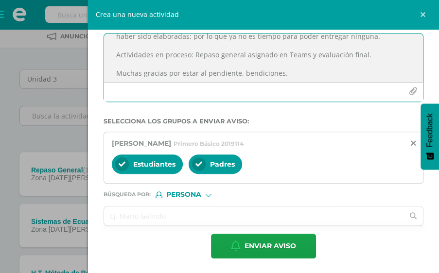
type textarea "Buenas tardes estimados padres de familia, es un gusto saludarles. En esta ocas…"
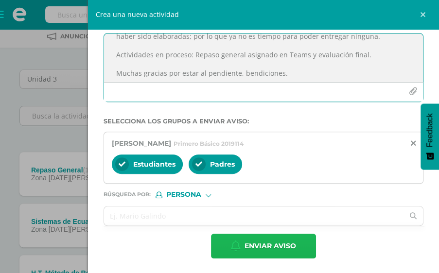
click at [259, 248] on span "Enviar aviso" at bounding box center [271, 246] width 52 height 24
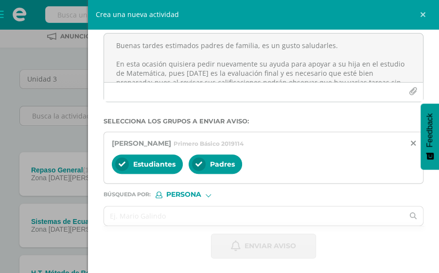
scroll to position [34, 0]
